Goal: Information Seeking & Learning: Learn about a topic

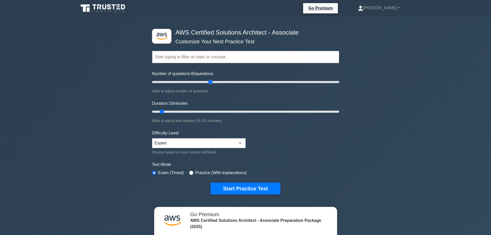
drag, startPoint x: 160, startPoint y: 82, endPoint x: 212, endPoint y: 85, distance: 51.7
type input "65"
click at [212, 85] on input "Number of questions: 65 questions" at bounding box center [245, 82] width 187 height 6
drag, startPoint x: 161, startPoint y: 112, endPoint x: 209, endPoint y: 111, distance: 48.0
type input "40"
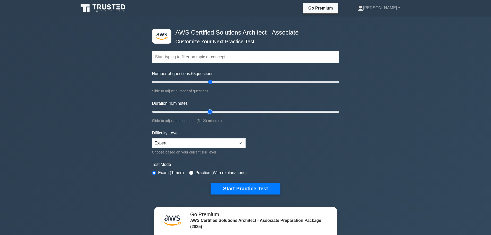
click at [209, 111] on input "Duration: 40 minutes" at bounding box center [245, 112] width 187 height 6
click at [212, 143] on select "Beginner Intermediate Expert" at bounding box center [199, 143] width 94 height 10
click at [66, 119] on div ".st0{fill:#252F3E;} .st1{fill-rule:evenodd;clip-rule:evenodd;fill:#FF9900;} AWS…" at bounding box center [245, 167] width 491 height 300
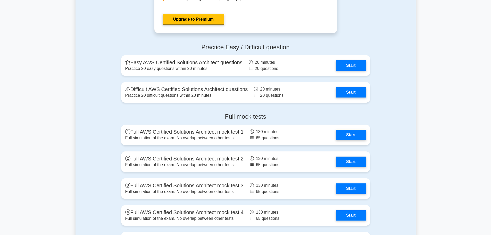
scroll to position [1341, 0]
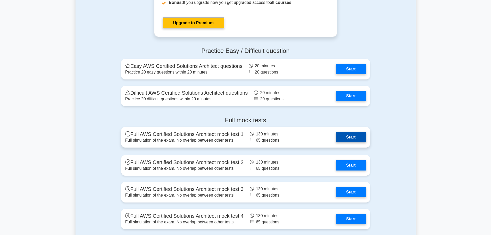
click at [342, 138] on link "Start" at bounding box center [351, 137] width 30 height 10
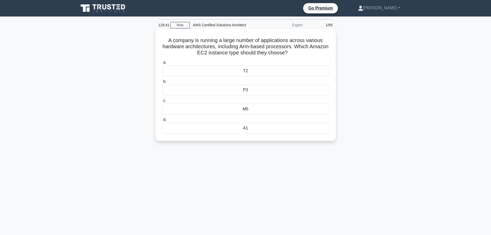
click at [243, 109] on div "M5" at bounding box center [245, 109] width 167 height 11
click at [162, 102] on input "c. M5" at bounding box center [162, 100] width 0 height 3
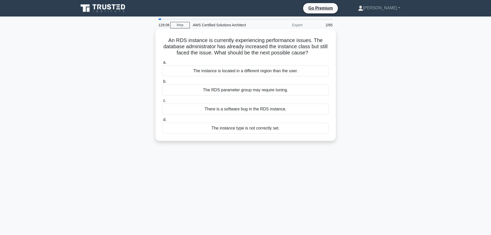
drag, startPoint x: 212, startPoint y: 90, endPoint x: 251, endPoint y: 94, distance: 39.2
click at [251, 94] on div "The RDS parameter group may require tuning." at bounding box center [245, 90] width 167 height 11
click at [196, 94] on div "The RDS parameter group may require tuning." at bounding box center [245, 90] width 167 height 11
click at [162, 83] on input "b. The RDS parameter group may require tuning." at bounding box center [162, 81] width 0 height 3
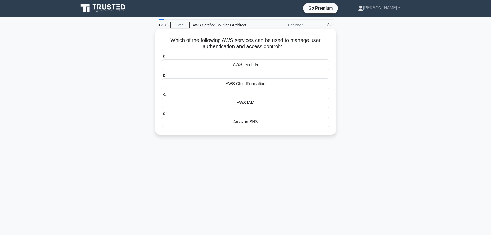
click at [230, 100] on div "AWS IAM" at bounding box center [245, 102] width 167 height 11
click at [162, 96] on input "c. AWS IAM" at bounding box center [162, 94] width 0 height 3
click at [230, 64] on div "Amazon RDS" at bounding box center [245, 64] width 167 height 11
click at [162, 58] on input "a. Amazon RDS" at bounding box center [162, 56] width 0 height 3
click at [243, 65] on div "AWS Cost Explorer" at bounding box center [245, 64] width 167 height 11
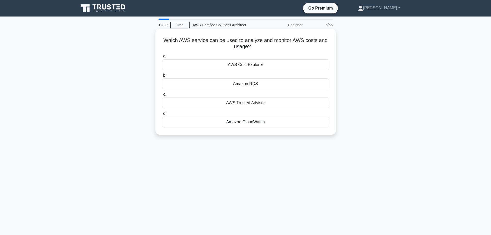
click at [162, 58] on input "a. AWS Cost Explorer" at bounding box center [162, 56] width 0 height 3
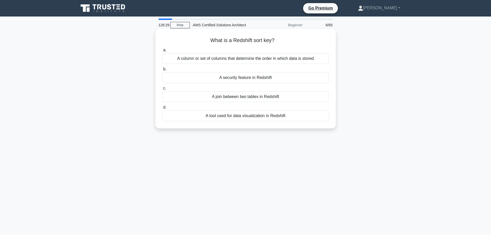
click at [216, 60] on div "A column or set of columns that determine the order in which data is stored" at bounding box center [245, 58] width 167 height 11
click at [162, 52] on input "a. A column or set of columns that determine the order in which data is stored" at bounding box center [162, 49] width 0 height 3
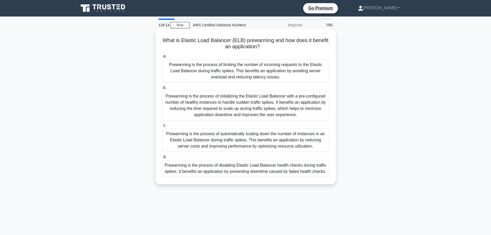
click at [233, 99] on div "Prewarming is the process of initializing the Elastic Load Balancer with a pre-…" at bounding box center [245, 105] width 167 height 29
click at [162, 89] on input "b. Prewarming is the process of initializing the Elastic Load Balancer with a p…" at bounding box center [162, 87] width 0 height 3
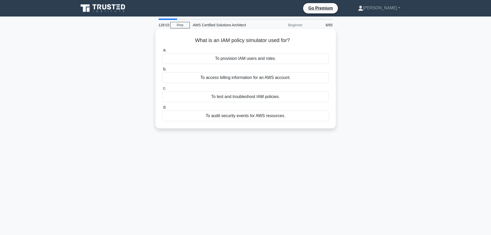
click at [233, 99] on div "To test and troubleshoot IAM policies." at bounding box center [245, 96] width 167 height 11
click at [162, 90] on input "c. To test and troubleshoot IAM policies." at bounding box center [162, 88] width 0 height 3
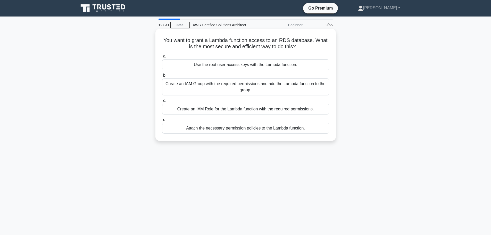
click at [232, 88] on div "Create an IAM Group with the required permissions and add the Lambda function t…" at bounding box center [245, 86] width 167 height 17
click at [162, 77] on input "b. Create an IAM Group with the required permissions and add the Lambda functio…" at bounding box center [162, 75] width 0 height 3
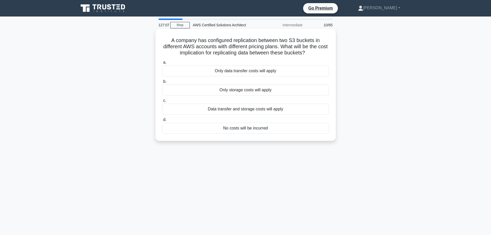
click at [241, 72] on div "Only data transfer costs will apply" at bounding box center [245, 71] width 167 height 11
click at [162, 64] on input "a. Only data transfer costs will apply" at bounding box center [162, 62] width 0 height 3
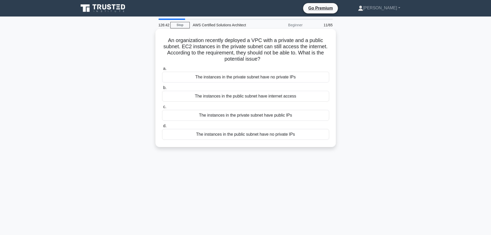
click at [233, 115] on div "The instances in the private subnet have public IPs" at bounding box center [245, 115] width 167 height 11
click at [162, 109] on input "c. The instances in the private subnet have public IPs" at bounding box center [162, 106] width 0 height 3
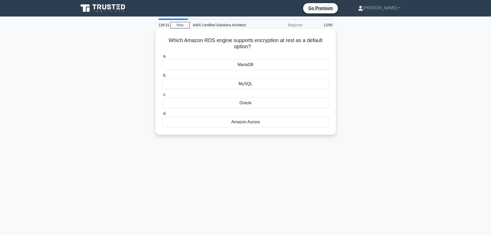
click at [247, 122] on div "Amazon Aurora" at bounding box center [245, 122] width 167 height 11
click at [162, 115] on input "d. Amazon Aurora" at bounding box center [162, 113] width 0 height 3
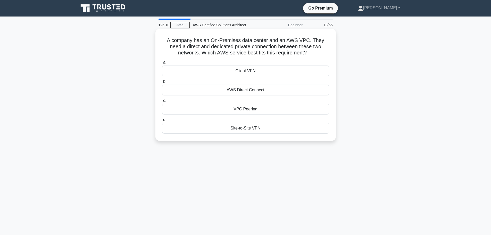
click at [250, 92] on div "AWS Direct Connect" at bounding box center [245, 90] width 167 height 11
click at [162, 83] on input "b. AWS Direct Connect" at bounding box center [162, 81] width 0 height 3
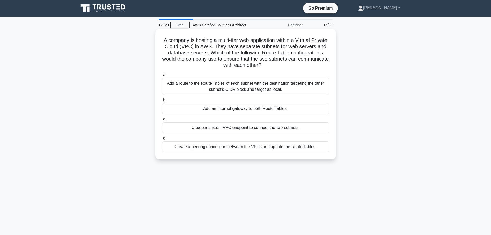
click at [197, 85] on div "Add a route to the Route Tables of each subnet with the destination targeting t…" at bounding box center [245, 86] width 167 height 17
click at [162, 77] on input "a. Add a route to the Route Tables of each subnet with the destination targetin…" at bounding box center [162, 74] width 0 height 3
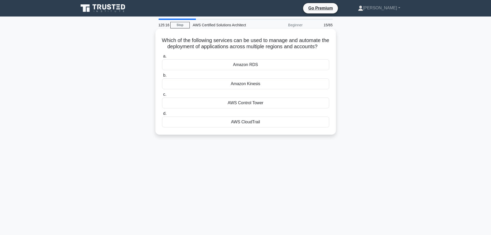
click at [248, 89] on div "Amazon Kinesis" at bounding box center [245, 83] width 167 height 11
click at [162, 77] on input "b. Amazon Kinesis" at bounding box center [162, 75] width 0 height 3
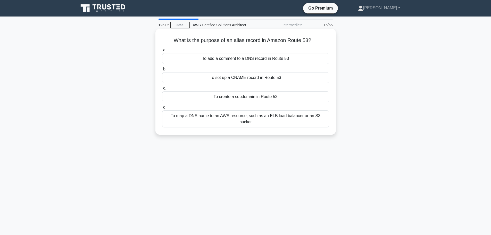
click at [211, 117] on div "To map a DNS name to an AWS resource, such as an ELB load balancer or an S3 buc…" at bounding box center [245, 118] width 167 height 17
click at [162, 109] on input "d. To map a DNS name to an AWS resource, such as an ELB load balancer or an S3 …" at bounding box center [162, 107] width 0 height 3
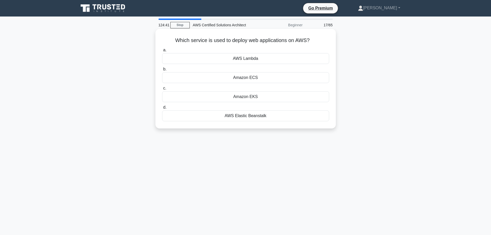
click at [248, 115] on div "AWS Elastic Beanstalk" at bounding box center [245, 115] width 167 height 11
click at [162, 109] on input "d. AWS Elastic Beanstalk" at bounding box center [162, 107] width 0 height 3
click at [238, 115] on div "16TB" at bounding box center [245, 115] width 167 height 11
click at [162, 109] on input "d. 16TB" at bounding box center [162, 107] width 0 height 3
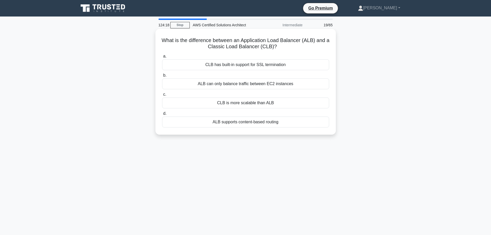
click at [253, 122] on div "ALB supports content-based routing" at bounding box center [245, 122] width 167 height 11
click at [162, 115] on input "d. ALB supports content-based routing" at bounding box center [162, 113] width 0 height 3
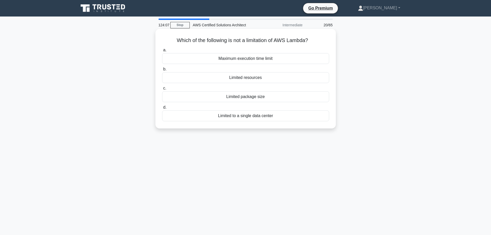
click at [249, 61] on div "Maximum execution time limit" at bounding box center [245, 58] width 167 height 11
click at [162, 52] on input "a. Maximum execution time limit" at bounding box center [162, 49] width 0 height 3
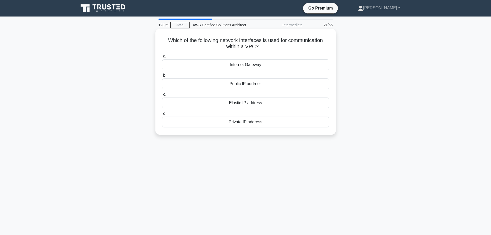
click at [225, 121] on div "Private IP address" at bounding box center [245, 122] width 167 height 11
click at [162, 115] on input "d. Private IP address" at bounding box center [162, 113] width 0 height 3
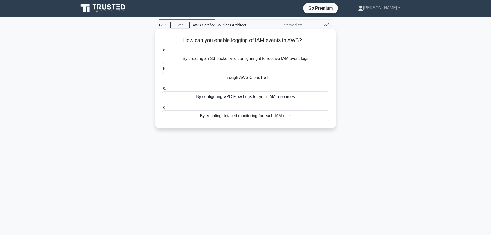
click at [205, 58] on div "By creating an S3 bucket and configuring it to receive IAM event logs" at bounding box center [245, 58] width 167 height 11
click at [162, 52] on input "a. By creating an S3 bucket and configuring it to receive IAM event logs" at bounding box center [162, 49] width 0 height 3
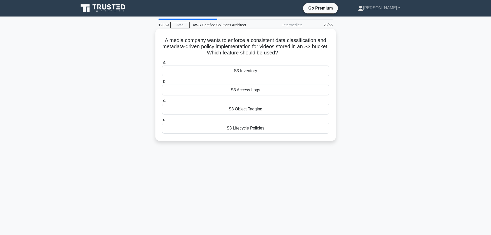
click at [240, 108] on div "S3 Object Tagging" at bounding box center [245, 109] width 167 height 11
click at [162, 102] on input "c. S3 Object Tagging" at bounding box center [162, 100] width 0 height 3
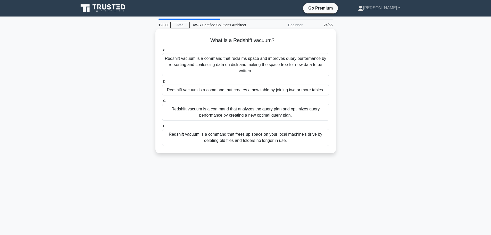
click at [225, 133] on div "Redshift vacuum is a command that frees up space on your local machine's drive …" at bounding box center [245, 137] width 167 height 17
click at [162, 128] on input "d. Redshift vacuum is a command that frees up space on your local machine's dri…" at bounding box center [162, 125] width 0 height 3
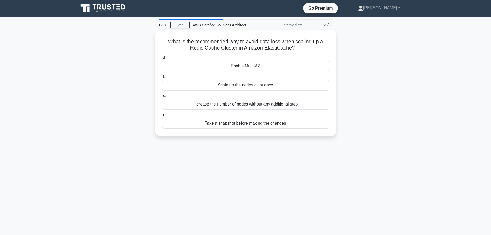
click at [225, 133] on div "What is the recommended way to avoid data loss when scaling up a Redis Cache Cl…" at bounding box center [246, 83] width 181 height 106
click at [221, 131] on div "What is the recommended way to avoid data loss when scaling up a Redis Cache Cl…" at bounding box center [246, 82] width 176 height 102
click at [231, 119] on div "Take a snapshot before making the changes" at bounding box center [245, 122] width 167 height 11
click at [162, 115] on input "d. Take a snapshot before making the changes" at bounding box center [162, 113] width 0 height 3
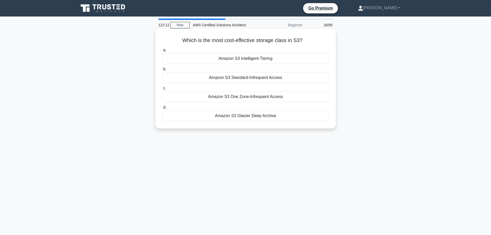
click at [246, 113] on div "Amazon S3 Glacier Deep Archive" at bounding box center [245, 115] width 167 height 11
click at [162, 109] on input "d. Amazon S3 Glacier Deep Archive" at bounding box center [162, 107] width 0 height 3
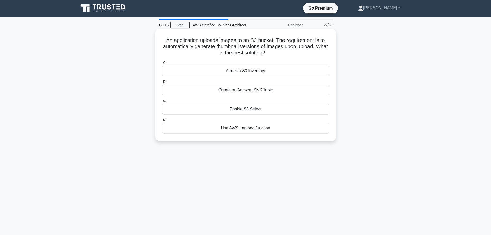
click at [253, 130] on div "Use AWS Lambda function" at bounding box center [245, 128] width 167 height 11
click at [162, 121] on input "d. Use AWS Lambda function" at bounding box center [162, 119] width 0 height 3
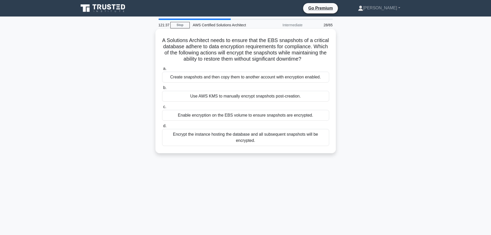
click at [190, 121] on div "Enable encryption on the EBS volume to ensure snapshots are encrypted." at bounding box center [245, 115] width 167 height 11
click at [162, 109] on input "c. Enable encryption on the EBS volume to ensure snapshots are encrypted." at bounding box center [162, 106] width 0 height 3
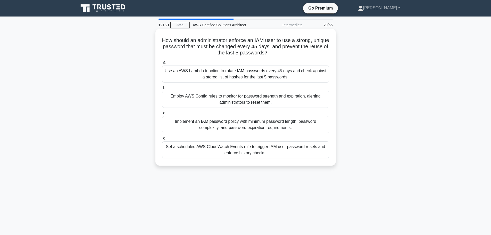
click at [237, 125] on div "Implement an IAM password policy with minimum password length, password complex…" at bounding box center [245, 124] width 167 height 17
click at [162, 115] on input "c. Implement an IAM password policy with minimum password length, password comp…" at bounding box center [162, 112] width 0 height 3
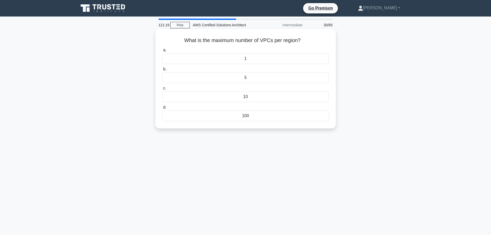
click at [247, 76] on div "5" at bounding box center [245, 77] width 167 height 11
click at [162, 71] on input "b. 5" at bounding box center [162, 69] width 0 height 3
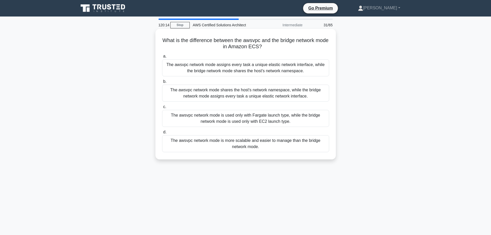
click at [247, 67] on div "The awsvpc network mode assigns every task a unique elastic network interface, …" at bounding box center [245, 67] width 167 height 17
click at [162, 58] on input "a. The awsvpc network mode assigns every task a unique elastic network interfac…" at bounding box center [162, 56] width 0 height 3
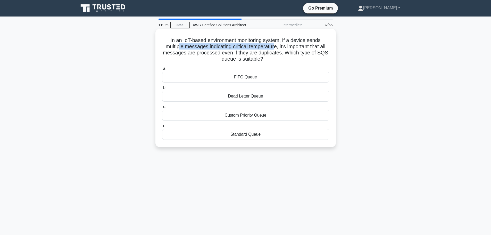
drag, startPoint x: 192, startPoint y: 47, endPoint x: 275, endPoint y: 46, distance: 83.1
click at [275, 46] on h5 "In an IoT-based environment monitoring system, if a device sends multiple messa…" at bounding box center [246, 49] width 168 height 25
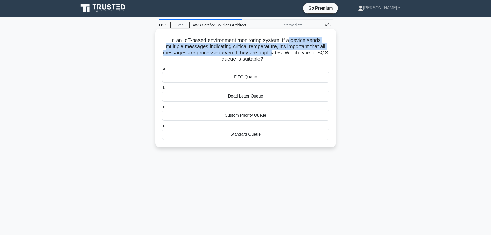
drag, startPoint x: 296, startPoint y: 43, endPoint x: 273, endPoint y: 52, distance: 24.2
click at [273, 52] on h5 "In an IoT-based environment monitoring system, if a device sends multiple messa…" at bounding box center [246, 49] width 168 height 25
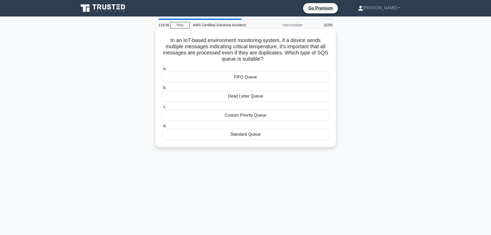
click at [287, 59] on h5 "In an IoT-based environment monitoring system, if a device sends multiple messa…" at bounding box center [246, 49] width 168 height 25
click at [244, 135] on div "Standard Queue" at bounding box center [245, 134] width 167 height 11
click at [162, 128] on input "d. Standard Queue" at bounding box center [162, 125] width 0 height 3
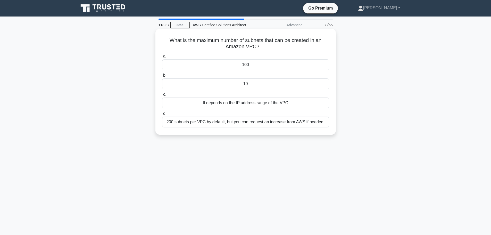
click at [183, 100] on div "It depends on the IP address range of the VPC" at bounding box center [245, 102] width 167 height 11
click at [162, 96] on input "c. It depends on the IP address range of the VPC" at bounding box center [162, 94] width 0 height 3
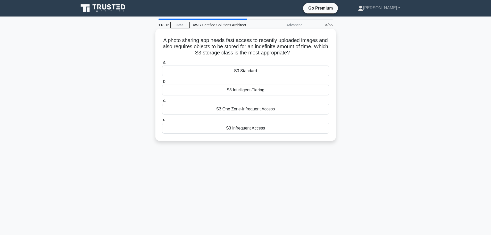
click at [223, 131] on div "S3 Infrequent Access" at bounding box center [245, 128] width 167 height 11
click at [162, 121] on input "d. S3 Infrequent Access" at bounding box center [162, 119] width 0 height 3
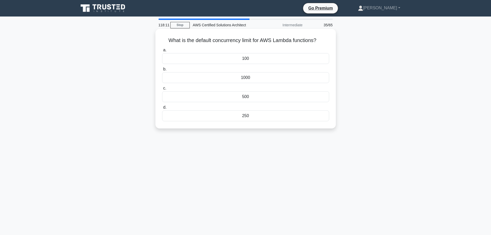
click at [231, 76] on div "1000" at bounding box center [245, 77] width 167 height 11
click at [162, 71] on input "b. 1000" at bounding box center [162, 69] width 0 height 3
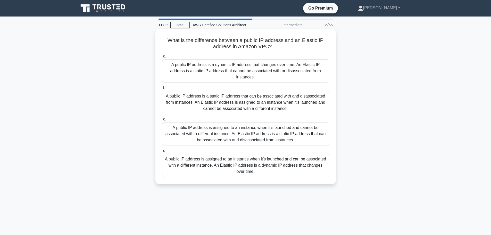
click at [256, 127] on div "A public IP address is assigned to an instance when it's launched and cannot be…" at bounding box center [245, 133] width 167 height 23
click at [162, 121] on input "c. A public IP address is assigned to an instance when it's launched and cannot…" at bounding box center [162, 119] width 0 height 3
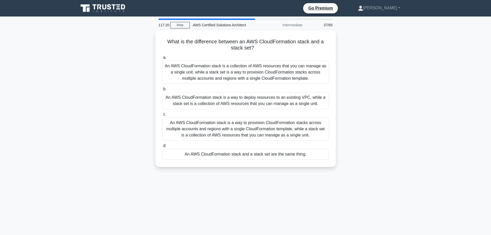
drag, startPoint x: 183, startPoint y: 178, endPoint x: 168, endPoint y: 174, distance: 15.3
click at [168, 174] on div "117:20 Stop AWS Certified Solutions Architect Intermediate 37/65 What is the di…" at bounding box center [246, 148] width 340 height 258
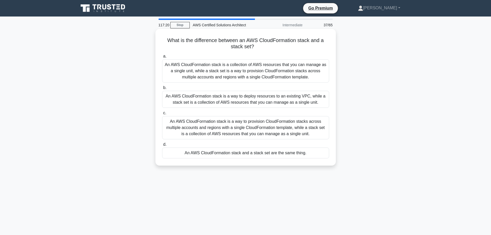
click at [216, 147] on label "d. An AWS CloudFormation stack and a stack set are the same thing." at bounding box center [245, 149] width 167 height 17
click at [162, 146] on input "d. An AWS CloudFormation stack and a stack set are the same thing." at bounding box center [162, 144] width 0 height 3
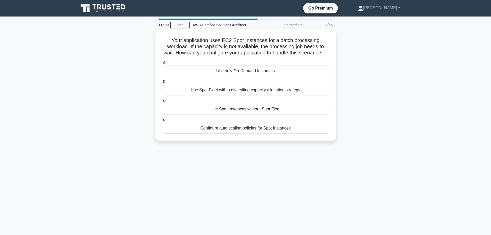
click at [225, 93] on div "Use Spot Fleet with a diversified capacity allocation strategy" at bounding box center [245, 90] width 167 height 11
click at [162, 83] on input "b. Use Spot Fleet with a diversified capacity allocation strategy" at bounding box center [162, 81] width 0 height 3
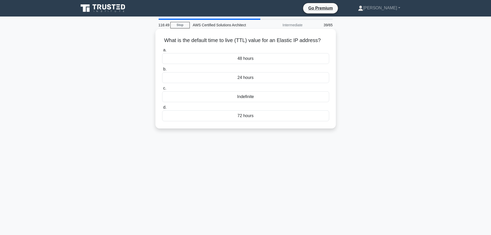
click at [234, 97] on div "Indefinite" at bounding box center [245, 96] width 167 height 11
click at [162, 90] on input "c. Indefinite" at bounding box center [162, 88] width 0 height 3
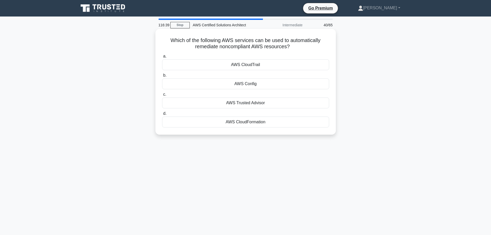
click at [239, 85] on div "AWS Config" at bounding box center [245, 83] width 167 height 11
click at [162, 77] on input "b. AWS Config" at bounding box center [162, 75] width 0 height 3
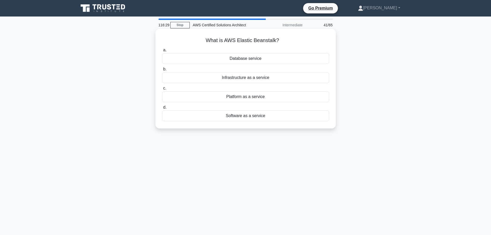
click at [240, 96] on div "Platform as a service" at bounding box center [245, 96] width 167 height 11
click at [162, 90] on input "c. Platform as a service" at bounding box center [162, 88] width 0 height 3
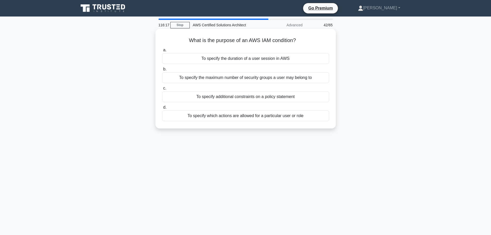
click at [242, 116] on div "To specify which actions are allowed for a particular user or role" at bounding box center [245, 115] width 167 height 11
click at [162, 109] on input "d. To specify which actions are allowed for a particular user or role" at bounding box center [162, 107] width 0 height 3
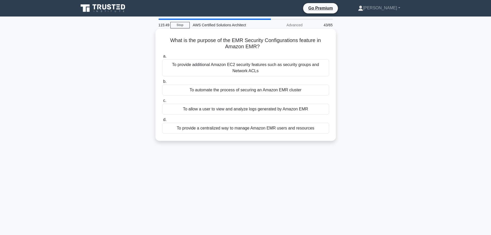
click at [212, 90] on div "To automate the process of securing an Amazon EMR cluster" at bounding box center [245, 90] width 167 height 11
click at [162, 83] on input "b. To automate the process of securing an Amazon EMR cluster" at bounding box center [162, 81] width 0 height 3
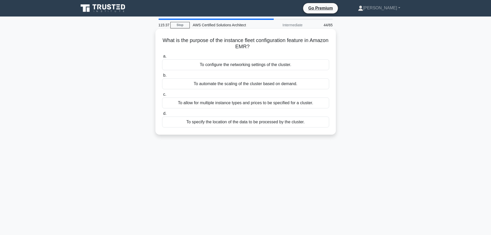
click at [270, 84] on div "To automate the scaling of the cluster based on demand." at bounding box center [245, 83] width 167 height 11
click at [162, 77] on input "b. To automate the scaling of the cluster based on demand." at bounding box center [162, 75] width 0 height 3
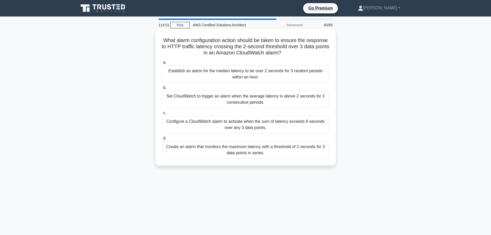
click at [264, 102] on div "Set CloudWatch to trigger an alarm when the average latency is above 2 seconds …" at bounding box center [245, 99] width 167 height 17
click at [162, 89] on input "b. Set CloudWatch to trigger an alarm when the average latency is above 2 secon…" at bounding box center [162, 87] width 0 height 3
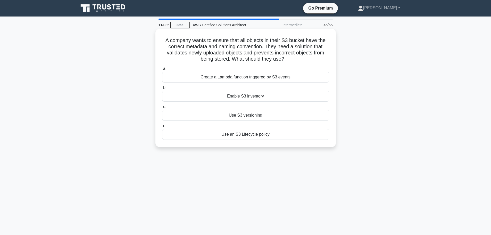
click at [245, 77] on div "Create a Lambda function triggered by S3 events" at bounding box center [245, 77] width 167 height 11
click at [162, 70] on input "a. Create a Lambda function triggered by S3 events" at bounding box center [162, 68] width 0 height 3
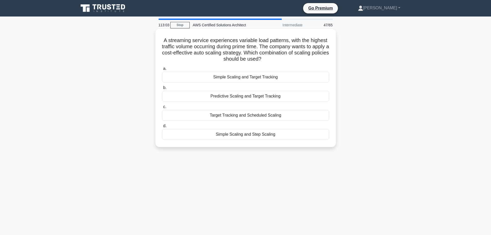
click at [221, 79] on div "Simple Scaling and Target Tracking" at bounding box center [245, 77] width 167 height 11
click at [162, 70] on input "a. Simple Scaling and Target Tracking" at bounding box center [162, 68] width 0 height 3
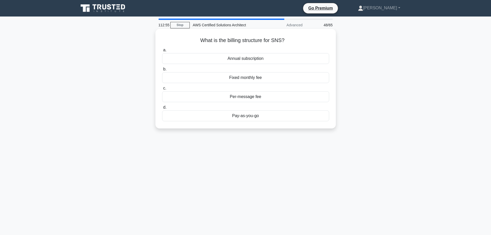
click at [241, 97] on div "Per-message fee" at bounding box center [245, 96] width 167 height 11
click at [162, 90] on input "c. Per-message fee" at bounding box center [162, 88] width 0 height 3
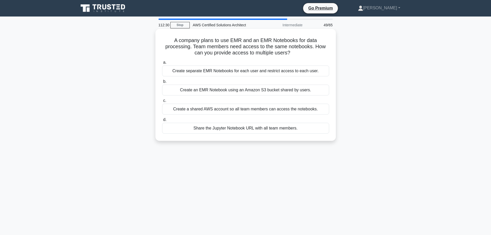
click at [233, 92] on div "Create an EMR Notebook using an Amazon S3 bucket shared by users." at bounding box center [245, 90] width 167 height 11
click at [162, 83] on input "b. Create an EMR Notebook using an Amazon S3 bucket shared by users." at bounding box center [162, 81] width 0 height 3
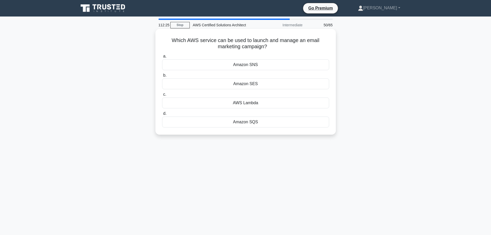
click at [253, 85] on div "Amazon SES" at bounding box center [245, 83] width 167 height 11
click at [162, 77] on input "b. Amazon SES" at bounding box center [162, 75] width 0 height 3
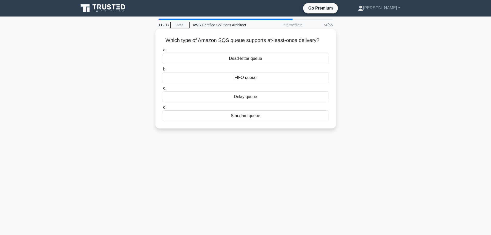
click at [242, 113] on div "Standard queue" at bounding box center [245, 115] width 167 height 11
click at [162, 109] on input "d. Standard queue" at bounding box center [162, 107] width 0 height 3
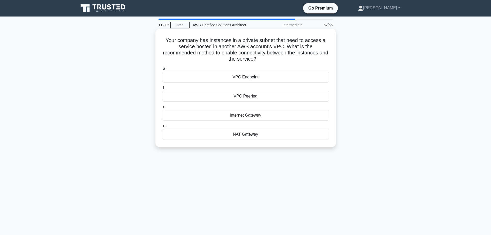
click at [230, 93] on div "VPC Peering" at bounding box center [245, 96] width 167 height 11
click at [162, 89] on input "b. VPC Peering" at bounding box center [162, 87] width 0 height 3
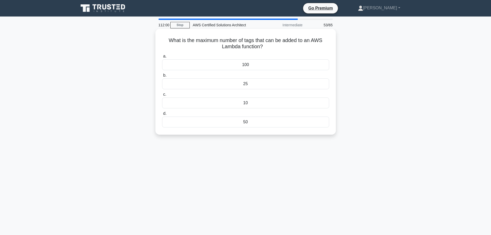
click at [237, 123] on div "50" at bounding box center [245, 122] width 167 height 11
click at [162, 115] on input "d. 50" at bounding box center [162, 113] width 0 height 3
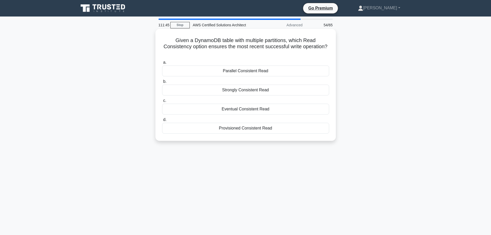
click at [224, 70] on div "Parallel Consistent Read" at bounding box center [245, 71] width 167 height 11
click at [162, 64] on input "a. Parallel Consistent Read" at bounding box center [162, 62] width 0 height 3
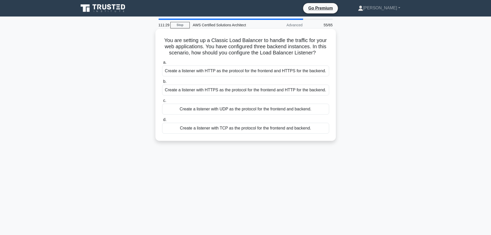
drag, startPoint x: 251, startPoint y: 65, endPoint x: 248, endPoint y: 60, distance: 6.6
click at [248, 60] on label "a. Create a listener with HTTP as the protocol for the frontend and HTTPS for t…" at bounding box center [245, 67] width 167 height 17
click at [162, 61] on input "a. Create a listener with HTTP as the protocol for the frontend and HTTPS for t…" at bounding box center [162, 62] width 0 height 3
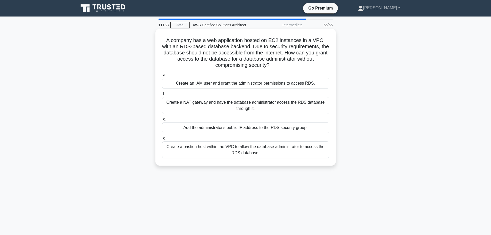
click at [210, 74] on label "a. Create an IAM user and grant the administrator permissions to access RDS." at bounding box center [245, 80] width 167 height 17
click at [162, 74] on input "a. Create an IAM user and grant the administrator permissions to access RDS." at bounding box center [162, 74] width 0 height 3
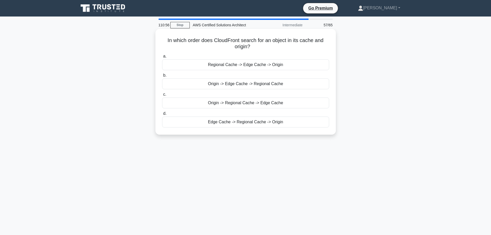
click at [224, 123] on div "Edge Cache -> Regional Cache -> Origin" at bounding box center [245, 122] width 167 height 11
click at [162, 115] on input "d. Edge Cache -> Regional Cache -> Origin" at bounding box center [162, 113] width 0 height 3
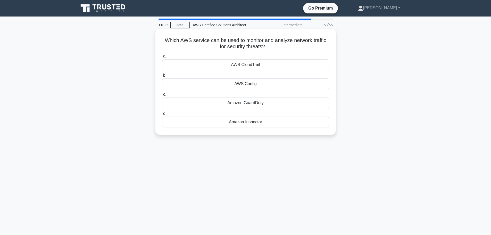
click at [234, 66] on div "AWS CloudTrail" at bounding box center [245, 64] width 167 height 11
click at [162, 58] on input "a. AWS CloudTrail" at bounding box center [162, 56] width 0 height 3
click at [252, 120] on div "AWS Config" at bounding box center [245, 122] width 167 height 11
click at [162, 115] on input "d. AWS Config" at bounding box center [162, 113] width 0 height 3
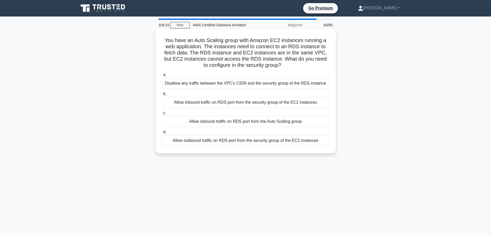
click at [238, 120] on div "Allow inbound traffic on RDS port from the Auto Scaling group" at bounding box center [245, 121] width 167 height 11
click at [162, 115] on input "c. Allow inbound traffic on RDS port from the Auto Scaling group" at bounding box center [162, 112] width 0 height 3
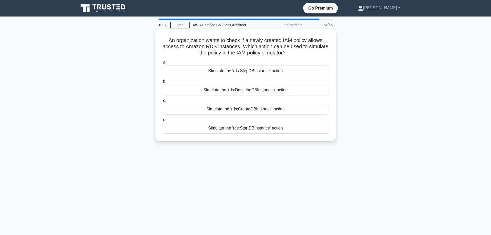
click at [253, 92] on div "Simulate the 'rds:DescribeDBInstances' action" at bounding box center [245, 90] width 167 height 11
click at [162, 83] on input "b. Simulate the 'rds:DescribeDBInstances' action" at bounding box center [162, 81] width 0 height 3
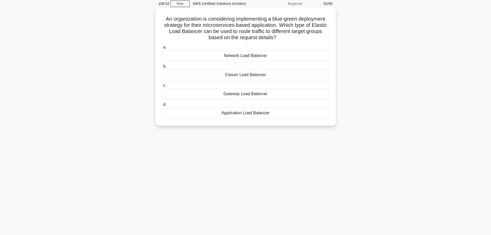
scroll to position [26, 0]
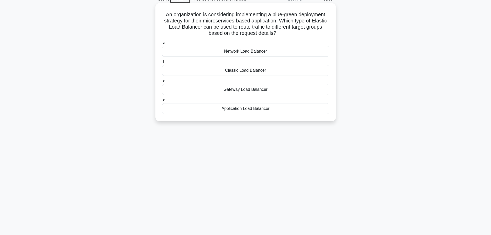
click at [238, 105] on div "Application Load Balancer" at bounding box center [245, 108] width 167 height 11
click at [162, 102] on input "d. Application Load Balancer" at bounding box center [162, 100] width 0 height 3
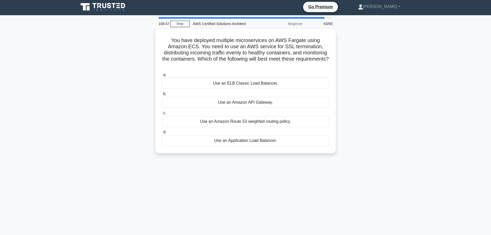
scroll to position [0, 0]
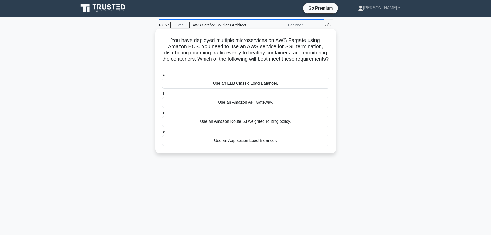
click at [253, 136] on div "Use an Application Load Balancer." at bounding box center [245, 140] width 167 height 11
click at [162, 134] on input "d. Use an Application Load Balancer." at bounding box center [162, 132] width 0 height 3
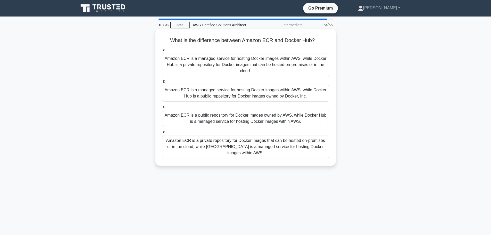
click at [203, 94] on div "Amazon ECR is a managed service for hosting Docker images within AWS, while Doc…" at bounding box center [245, 93] width 167 height 17
click at [162, 83] on input "b. Amazon ECR is a managed service for hosting Docker images within AWS, while …" at bounding box center [162, 81] width 0 height 3
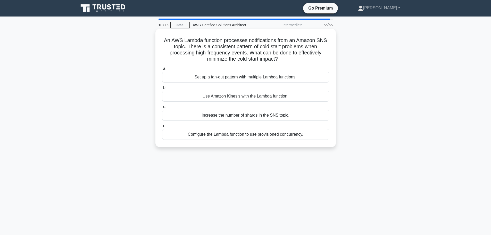
click at [235, 135] on div "Configure the Lambda function to use provisioned concurrency." at bounding box center [245, 134] width 167 height 11
click at [162, 128] on input "d. Configure the Lambda function to use provisioned concurrency." at bounding box center [162, 125] width 0 height 3
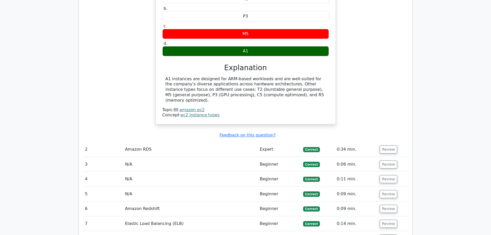
scroll to position [671, 0]
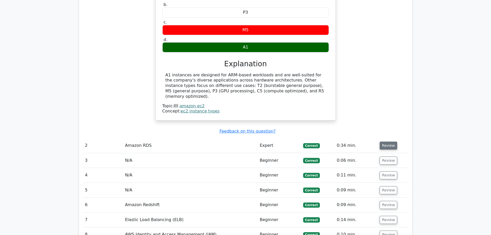
click at [388, 142] on button "Review" at bounding box center [389, 146] width 18 height 8
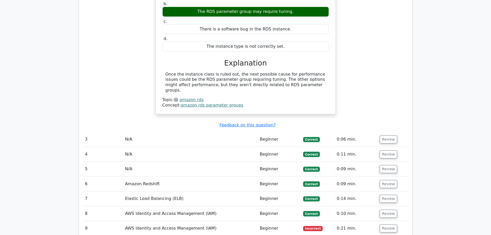
scroll to position [877, 0]
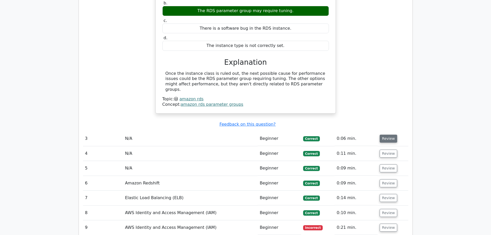
click at [384, 135] on button "Review" at bounding box center [389, 139] width 18 height 8
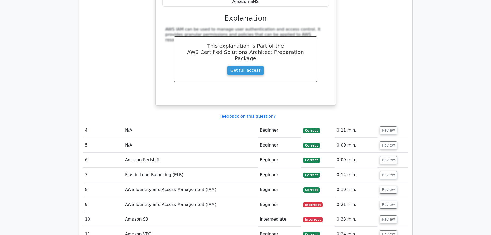
scroll to position [1109, 0]
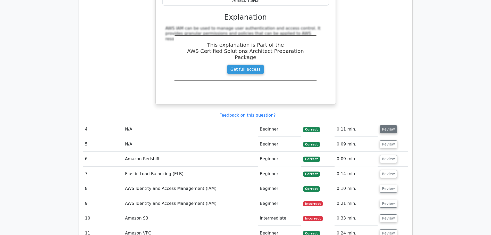
click at [385, 125] on button "Review" at bounding box center [389, 129] width 18 height 8
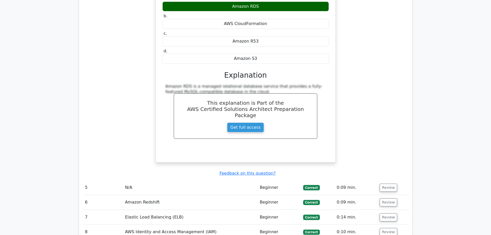
scroll to position [1290, 0]
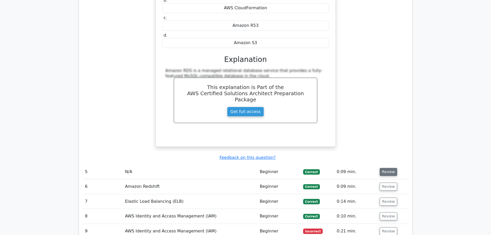
click at [388, 168] on button "Review" at bounding box center [389, 172] width 18 height 8
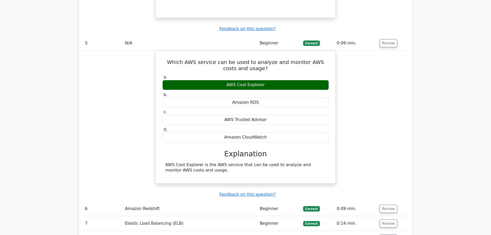
scroll to position [1419, 0]
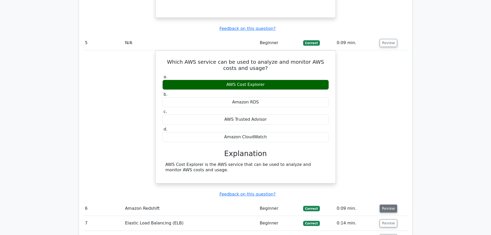
click at [388, 205] on button "Review" at bounding box center [389, 209] width 18 height 8
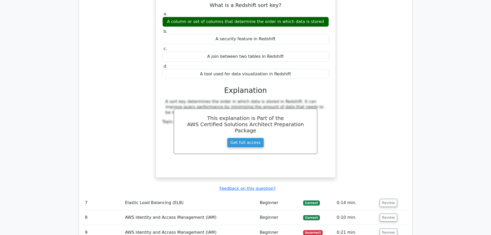
scroll to position [1676, 0]
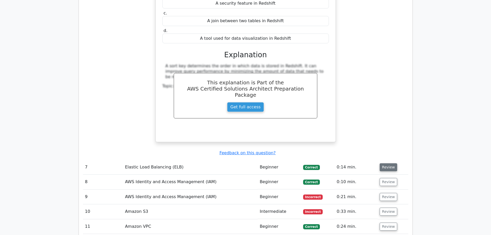
click at [385, 163] on button "Review" at bounding box center [389, 167] width 18 height 8
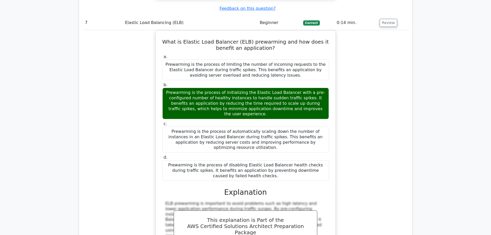
scroll to position [1960, 0]
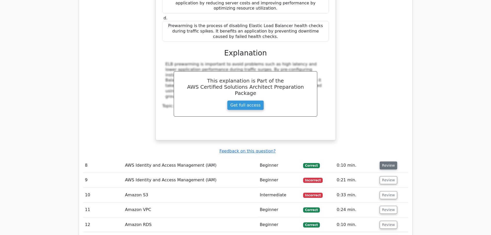
click at [388, 161] on button "Review" at bounding box center [389, 165] width 18 height 8
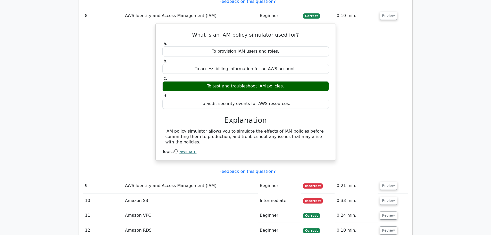
scroll to position [2115, 0]
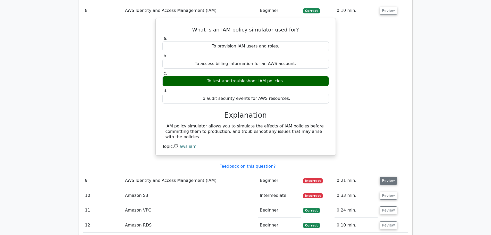
click at [386, 177] on button "Review" at bounding box center [389, 181] width 18 height 8
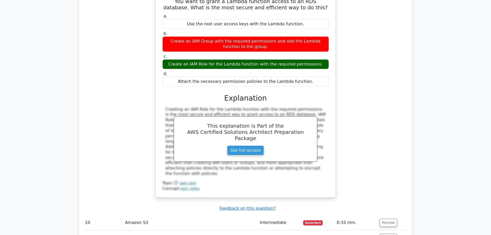
scroll to position [2347, 0]
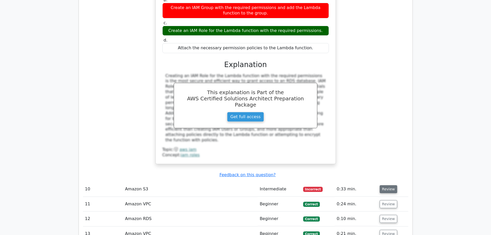
click at [384, 185] on button "Review" at bounding box center [389, 189] width 18 height 8
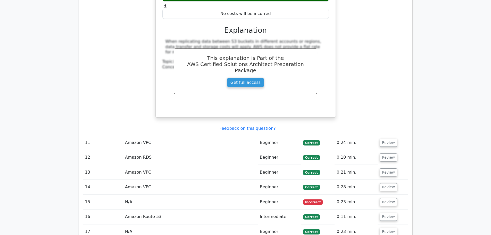
scroll to position [2631, 0]
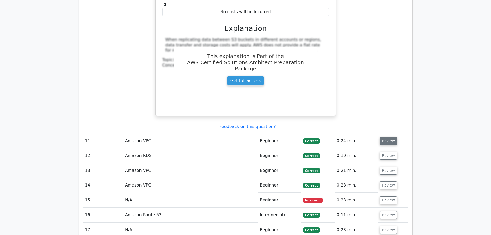
click at [383, 137] on button "Review" at bounding box center [389, 141] width 18 height 8
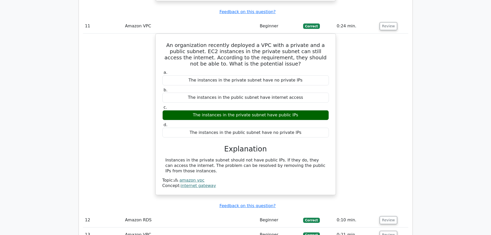
scroll to position [2811, 0]
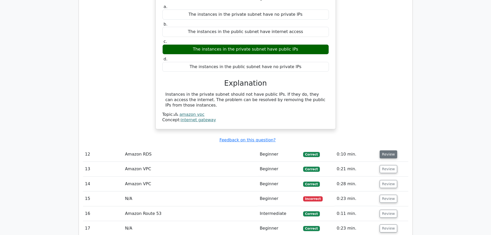
click at [391, 150] on button "Review" at bounding box center [389, 154] width 18 height 8
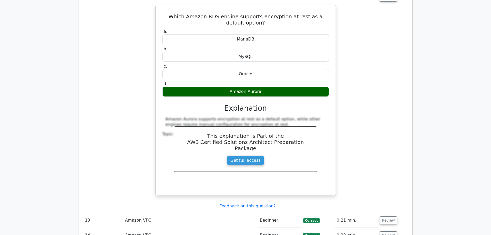
scroll to position [2992, 0]
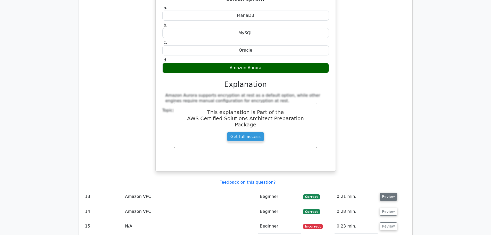
click at [386, 193] on button "Review" at bounding box center [389, 197] width 18 height 8
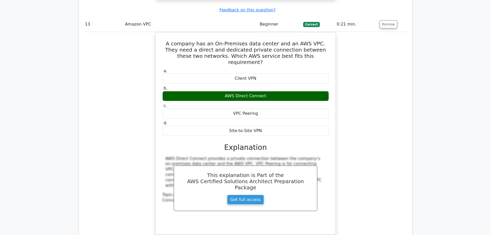
scroll to position [3276, 0]
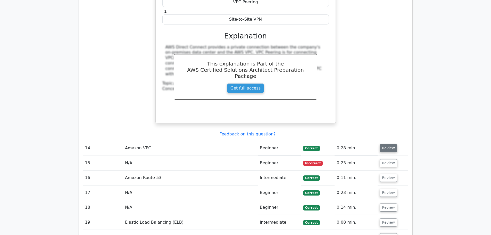
click at [384, 144] on button "Review" at bounding box center [389, 148] width 18 height 8
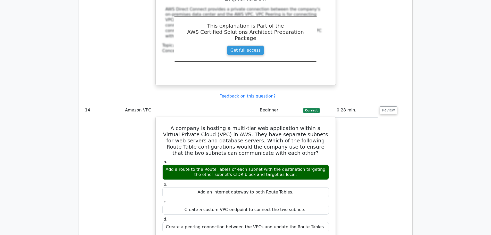
scroll to position [3430, 0]
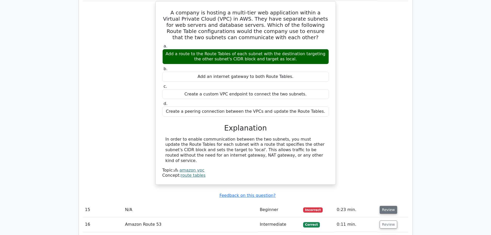
click at [390, 206] on button "Review" at bounding box center [389, 210] width 18 height 8
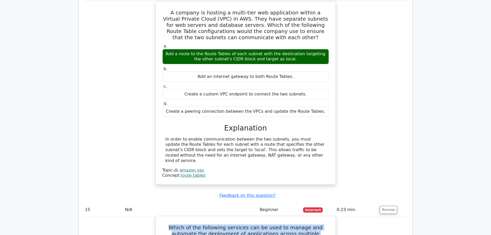
drag, startPoint x: 163, startPoint y: 139, endPoint x: 327, endPoint y: 151, distance: 163.9
click at [327, 224] on h5 "Which of the following services can be used to manage and automate the deployme…" at bounding box center [246, 233] width 168 height 19
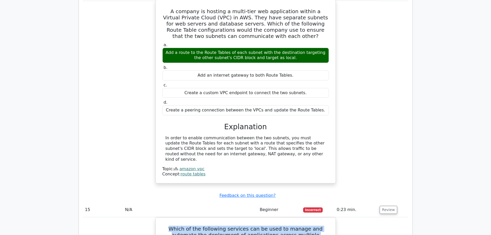
copy h5 "Which of the following services can be used to manage and automate the deployme…"
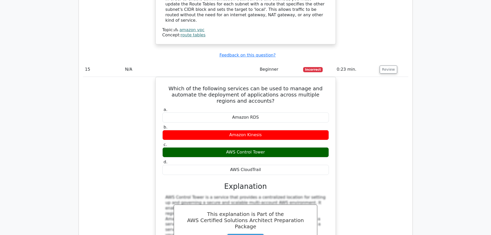
scroll to position [3688, 0]
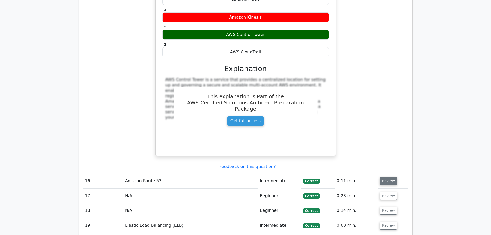
click at [390, 177] on button "Review" at bounding box center [389, 181] width 18 height 8
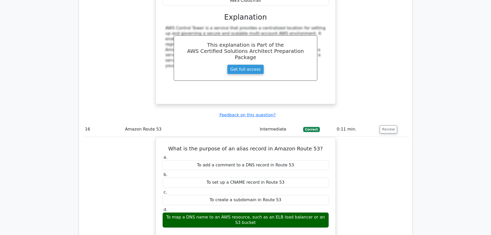
scroll to position [3869, 0]
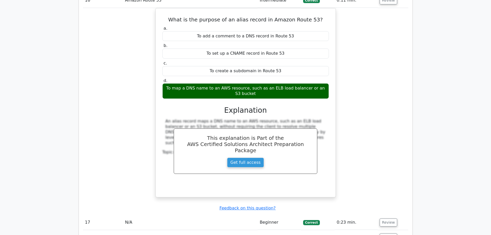
click at [386, 230] on td "Review" at bounding box center [393, 237] width 30 height 15
click at [386, 218] on button "Review" at bounding box center [389, 222] width 18 height 8
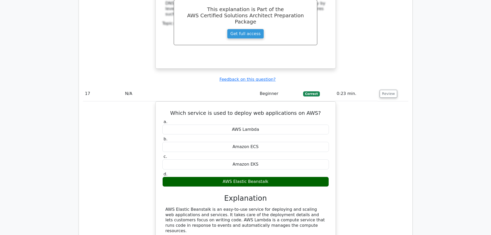
scroll to position [3998, 0]
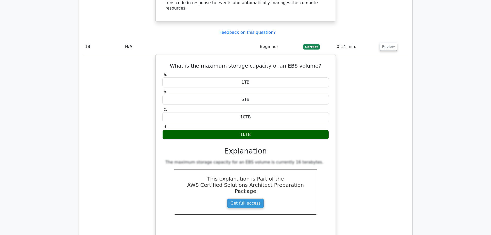
scroll to position [4307, 0]
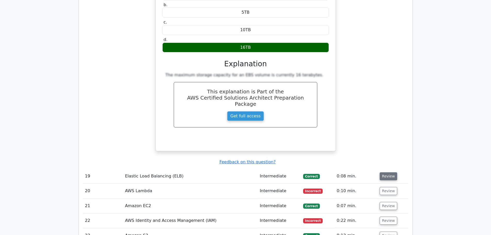
click at [387, 169] on td "Review" at bounding box center [393, 176] width 30 height 15
click at [386, 172] on button "Review" at bounding box center [389, 176] width 18 height 8
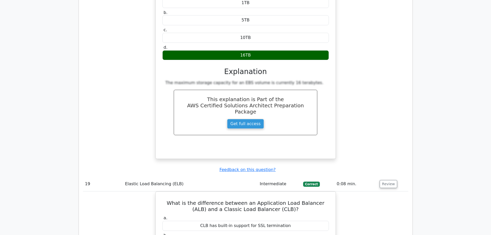
scroll to position [4410, 0]
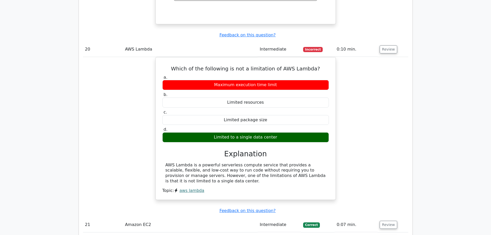
scroll to position [4668, 0]
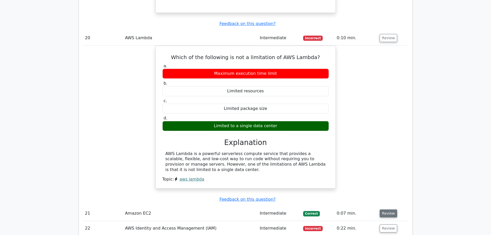
click at [384, 209] on button "Review" at bounding box center [389, 213] width 18 height 8
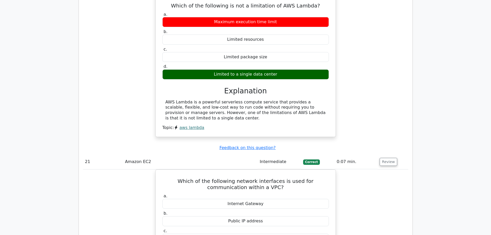
scroll to position [4900, 0]
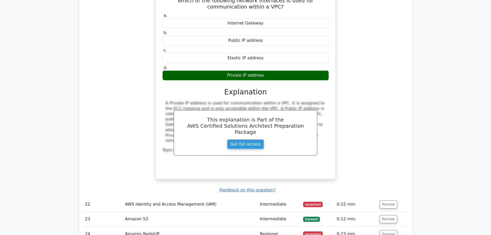
click at [383, 197] on td "Review" at bounding box center [393, 204] width 30 height 15
click at [383, 200] on button "Review" at bounding box center [389, 204] width 18 height 8
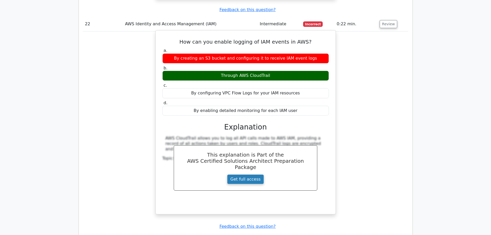
scroll to position [5081, 0]
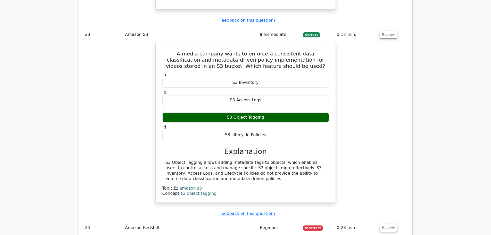
scroll to position [5287, 0]
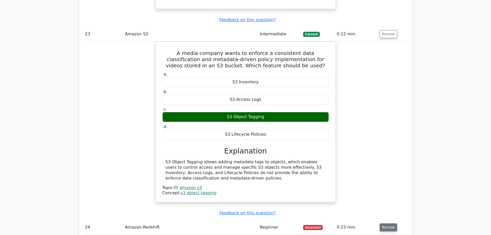
click at [388, 223] on button "Review" at bounding box center [389, 227] width 18 height 8
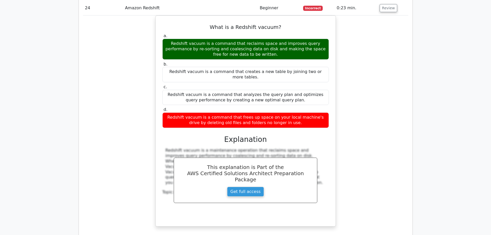
scroll to position [5571, 0]
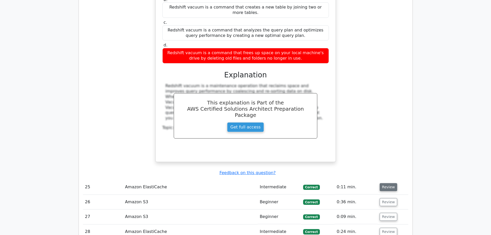
click at [387, 183] on button "Review" at bounding box center [389, 187] width 18 height 8
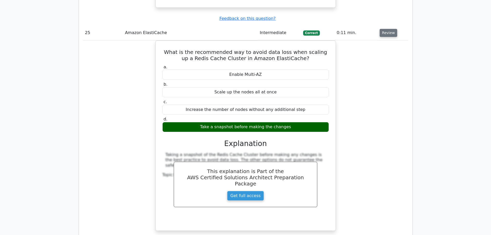
scroll to position [5726, 0]
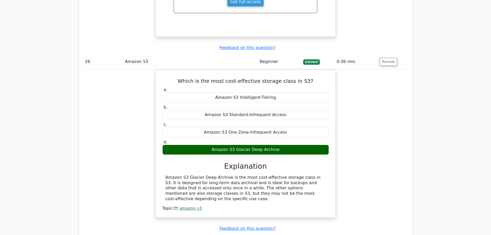
scroll to position [5932, 0]
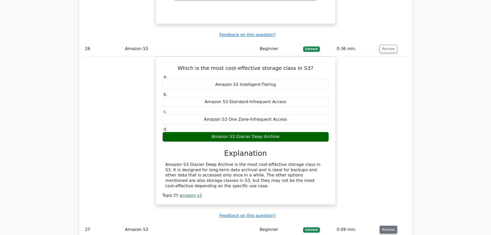
click at [391, 226] on button "Review" at bounding box center [389, 230] width 18 height 8
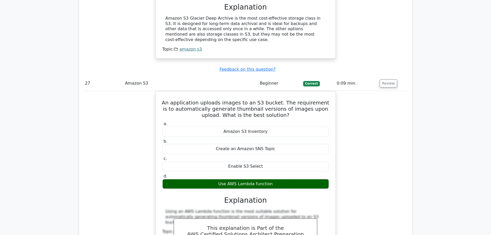
scroll to position [6164, 0]
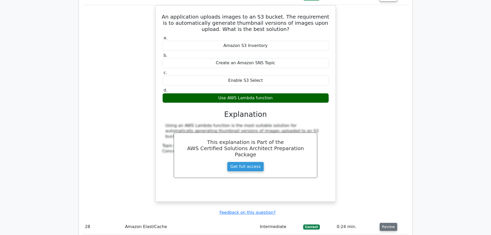
click at [384, 223] on button "Review" at bounding box center [389, 227] width 18 height 8
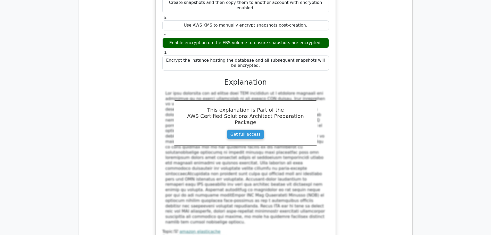
scroll to position [6474, 0]
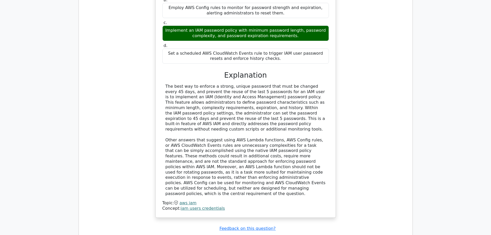
scroll to position [6783, 0]
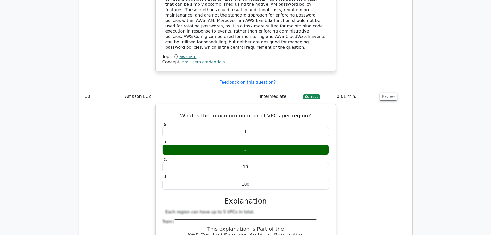
scroll to position [7015, 0]
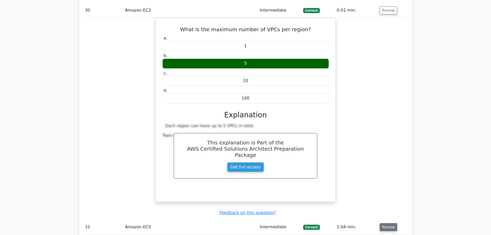
click at [384, 223] on button "Review" at bounding box center [389, 227] width 18 height 8
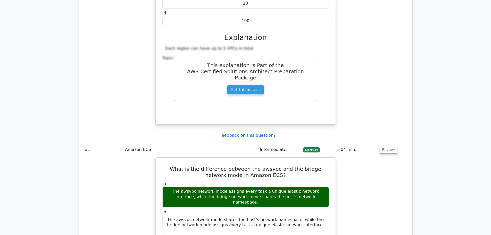
scroll to position [7196, 0]
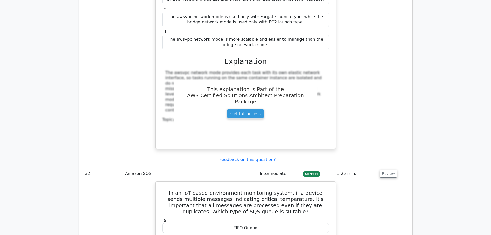
scroll to position [7428, 0]
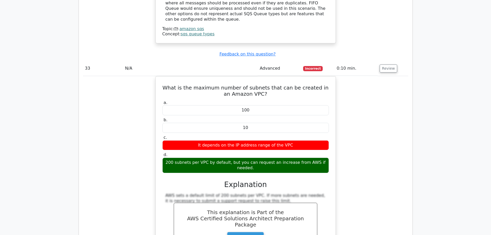
scroll to position [7634, 0]
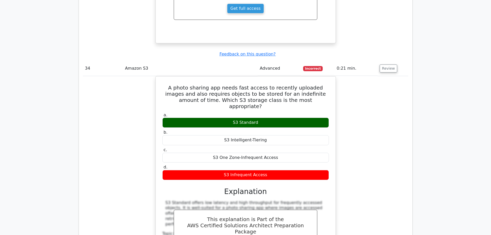
scroll to position [7866, 0]
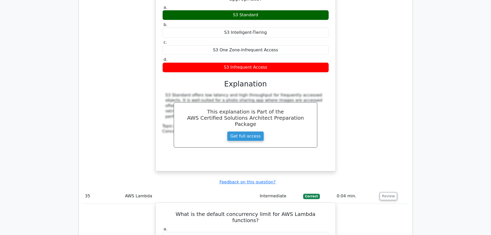
scroll to position [8047, 0]
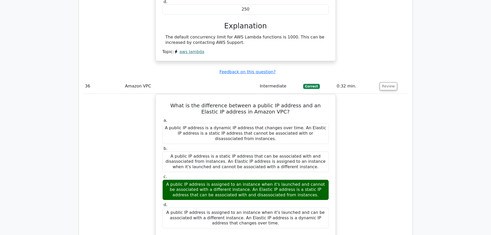
scroll to position [8279, 0]
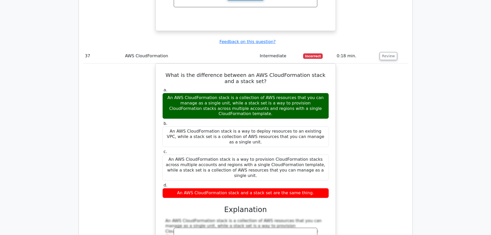
scroll to position [8589, 0]
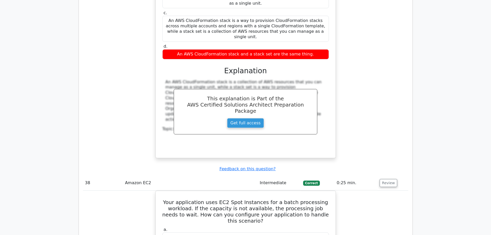
scroll to position [8795, 0]
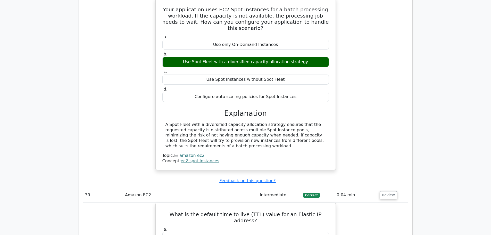
scroll to position [8924, 0]
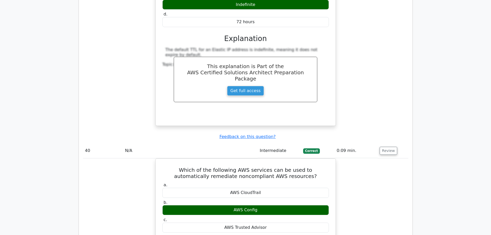
scroll to position [9156, 0]
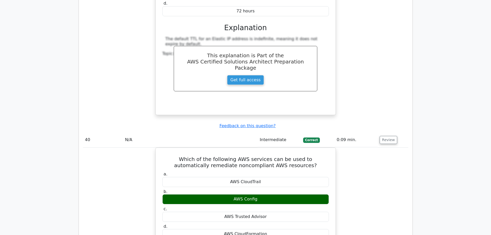
drag, startPoint x: 382, startPoint y: 162, endPoint x: 381, endPoint y: 156, distance: 5.8
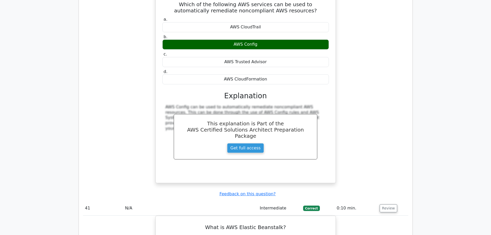
scroll to position [9362, 0]
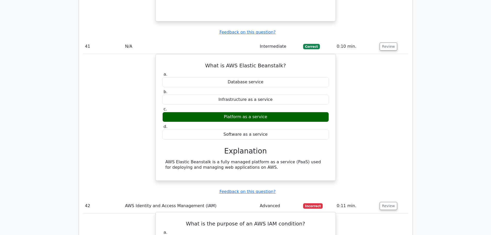
scroll to position [9466, 0]
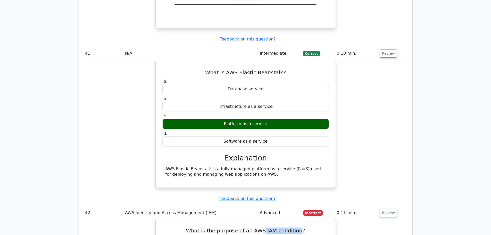
drag, startPoint x: 266, startPoint y: 30, endPoint x: 302, endPoint y: 29, distance: 35.3
click at [300, 227] on h5 "What is the purpose of an AWS IAM condition?" at bounding box center [246, 230] width 168 height 6
click at [305, 227] on h5 "What is the purpose of an AWS IAM condition?" at bounding box center [246, 230] width 168 height 6
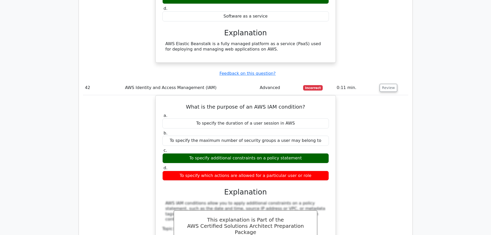
scroll to position [9595, 0]
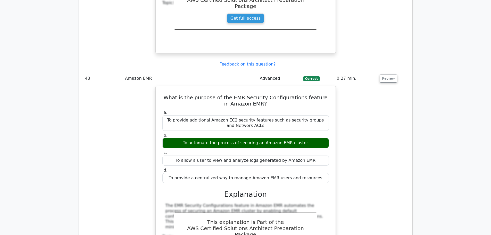
scroll to position [9852, 0]
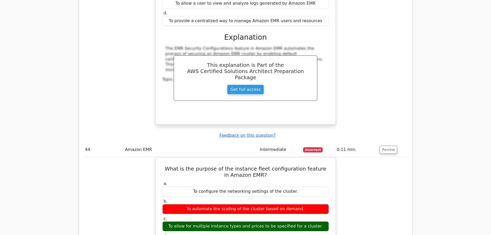
scroll to position [10007, 0]
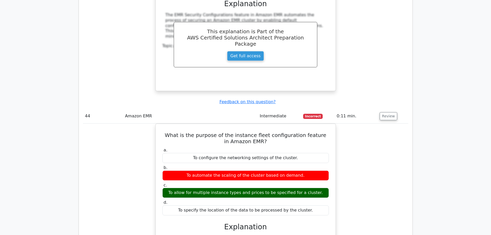
drag, startPoint x: 394, startPoint y: 94, endPoint x: 389, endPoint y: 95, distance: 5.6
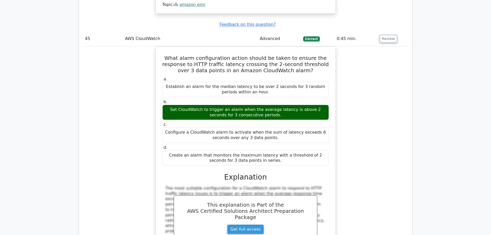
scroll to position [10343, 0]
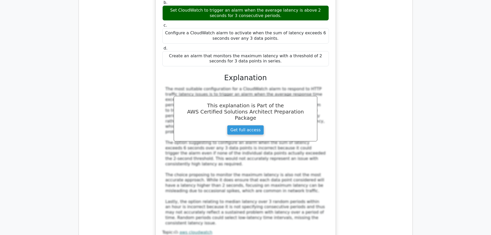
scroll to position [10497, 0]
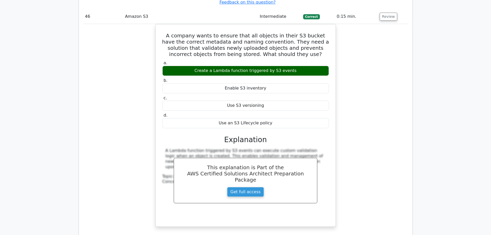
scroll to position [10626, 0]
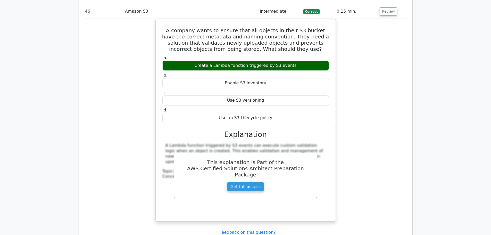
drag, startPoint x: 207, startPoint y: 166, endPoint x: 243, endPoint y: 171, distance: 36.5
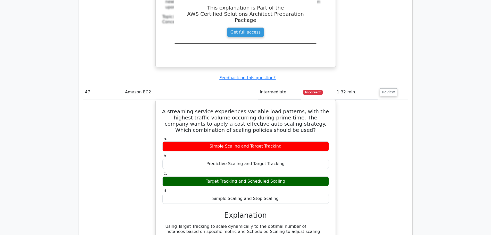
scroll to position [10781, 0]
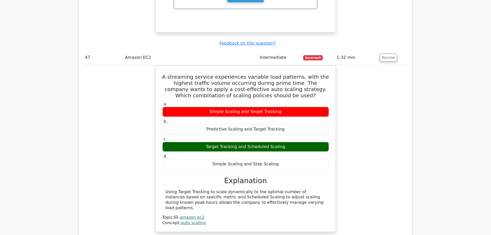
scroll to position [10962, 0]
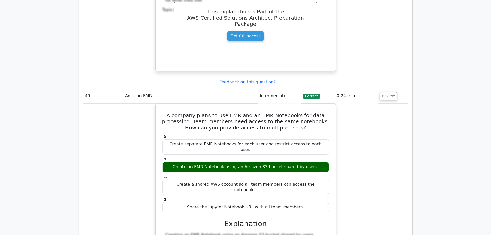
scroll to position [11194, 0]
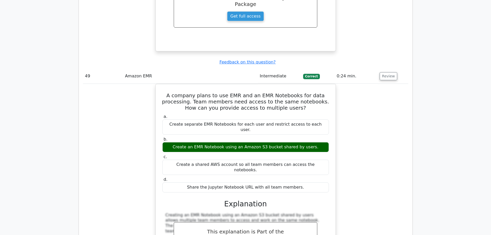
scroll to position [11297, 0]
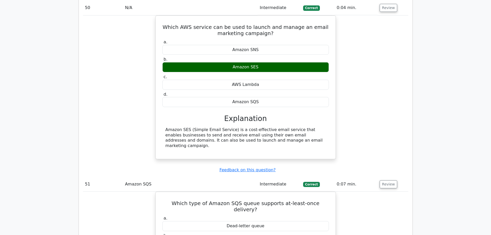
scroll to position [11555, 0]
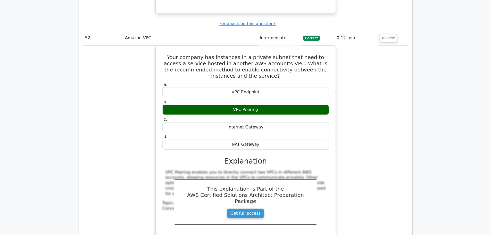
scroll to position [11993, 0]
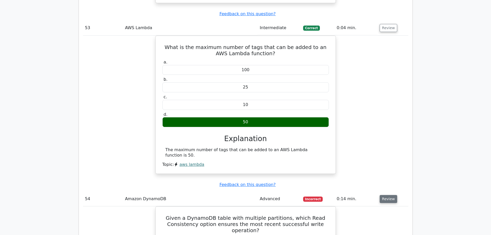
scroll to position [12174, 0]
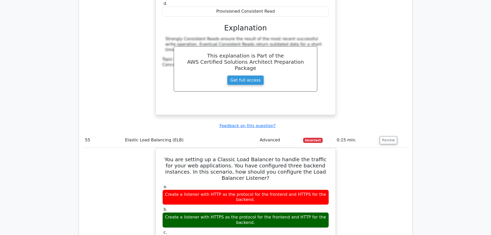
scroll to position [12432, 0]
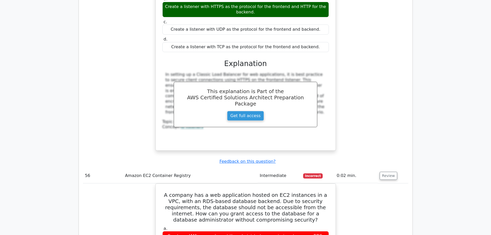
scroll to position [12638, 0]
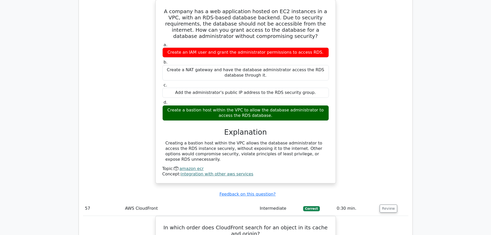
scroll to position [12844, 0]
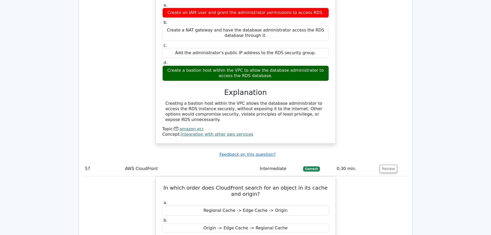
scroll to position [12896, 0]
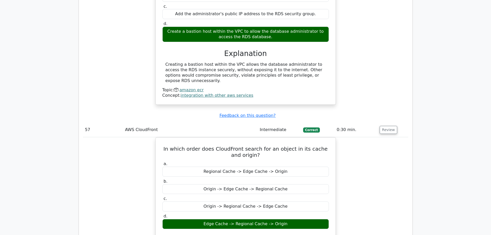
drag, startPoint x: 201, startPoint y: 99, endPoint x: 313, endPoint y: 102, distance: 112.3
drag, startPoint x: 232, startPoint y: 106, endPoint x: 263, endPoint y: 106, distance: 30.7
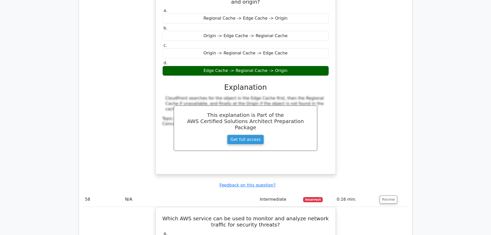
scroll to position [13154, 0]
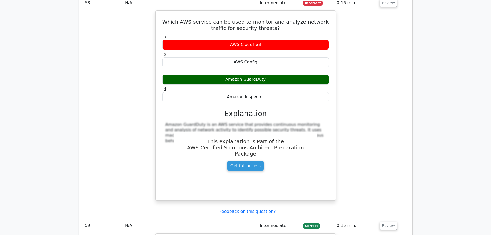
scroll to position [13257, 0]
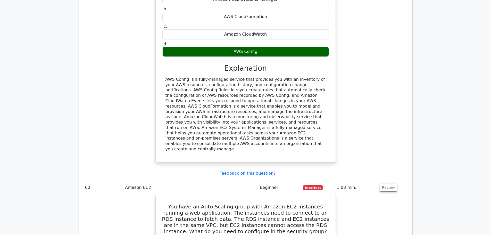
scroll to position [13515, 0]
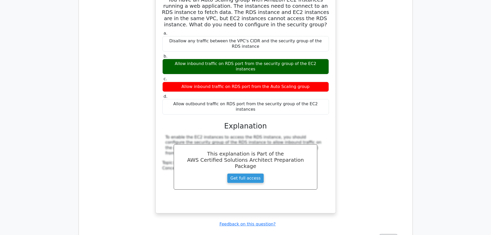
scroll to position [13721, 0]
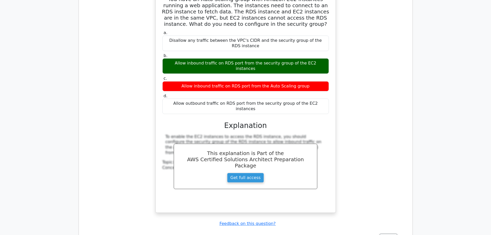
drag, startPoint x: 385, startPoint y: 164, endPoint x: 385, endPoint y: 167, distance: 3.1
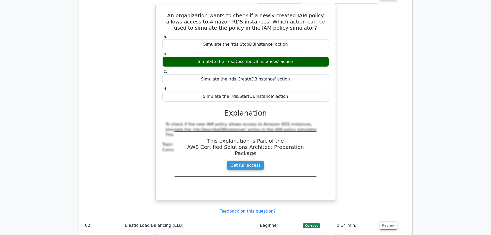
scroll to position [13953, 0]
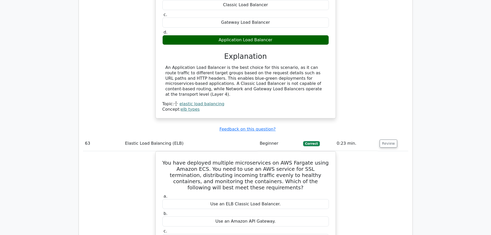
scroll to position [14289, 0]
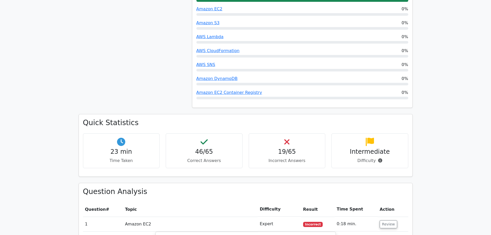
scroll to position [464, 0]
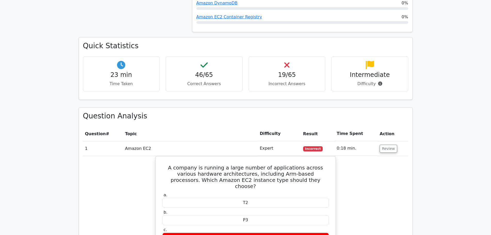
click at [270, 56] on div "19/65 Incorrect Answers" at bounding box center [287, 73] width 77 height 35
click at [278, 56] on div "19/65 Incorrect Answers" at bounding box center [287, 73] width 77 height 35
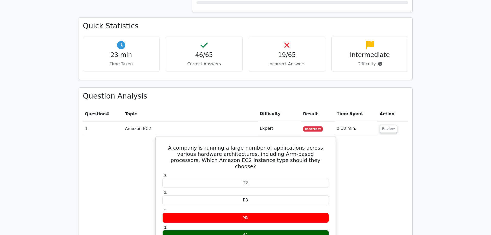
scroll to position [593, 0]
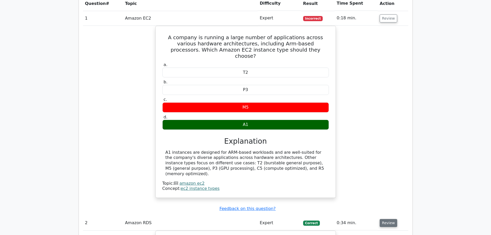
drag, startPoint x: 393, startPoint y: 192, endPoint x: 390, endPoint y: 190, distance: 2.9
click at [392, 219] on button "Review" at bounding box center [389, 223] width 18 height 8
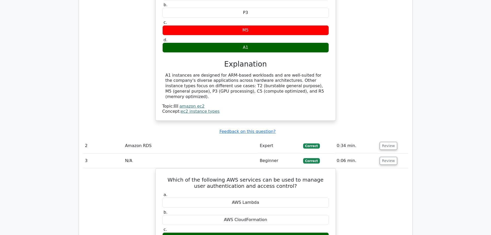
scroll to position [696, 0]
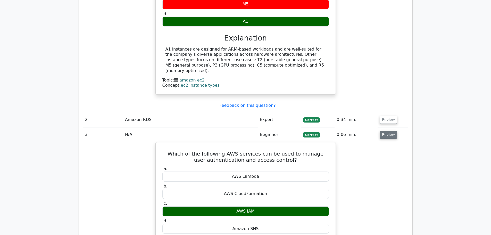
click at [384, 131] on button "Review" at bounding box center [389, 135] width 18 height 8
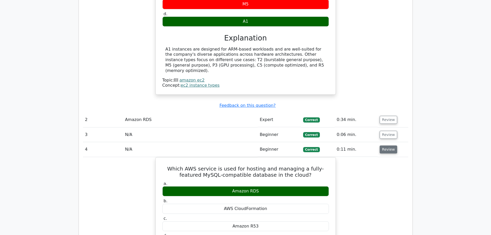
click at [389, 145] on button "Review" at bounding box center [389, 149] width 18 height 8
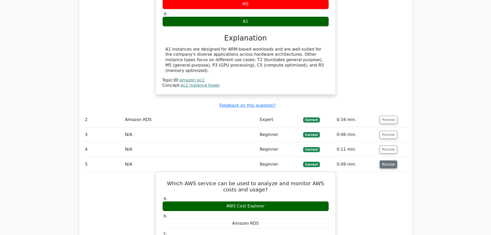
click at [388, 160] on button "Review" at bounding box center [389, 164] width 18 height 8
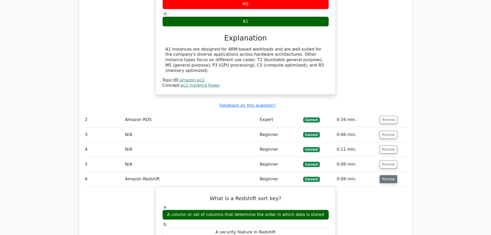
click at [389, 175] on button "Review" at bounding box center [389, 179] width 18 height 8
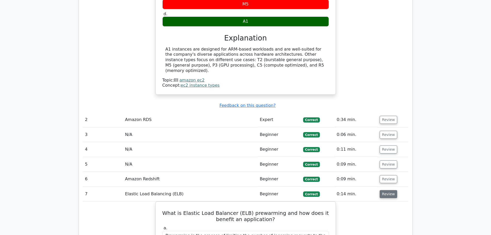
click at [389, 190] on button "Review" at bounding box center [389, 194] width 18 height 8
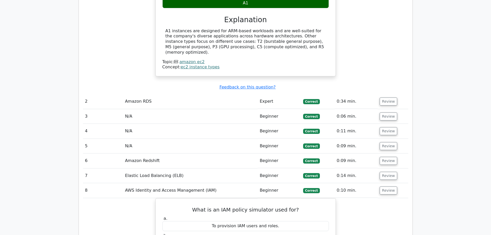
scroll to position [825, 0]
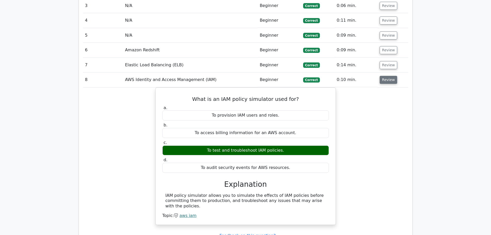
click at [385, 76] on button "Review" at bounding box center [389, 80] width 18 height 8
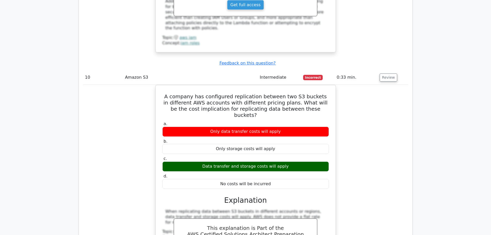
scroll to position [1238, 0]
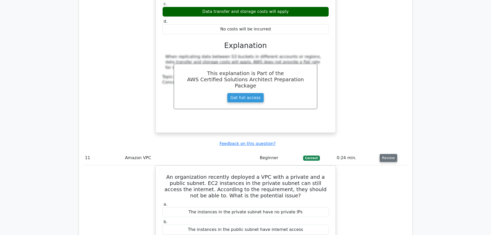
click at [390, 154] on button "Review" at bounding box center [389, 158] width 18 height 8
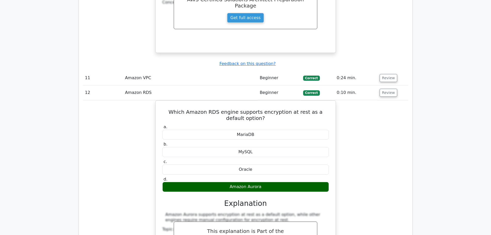
scroll to position [1315, 0]
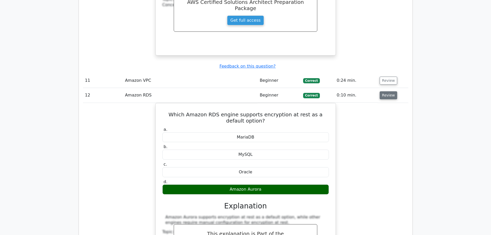
click at [384, 91] on button "Review" at bounding box center [389, 95] width 18 height 8
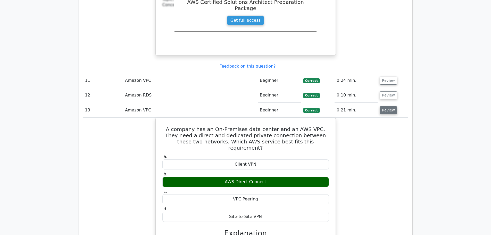
click at [386, 106] on button "Review" at bounding box center [389, 110] width 18 height 8
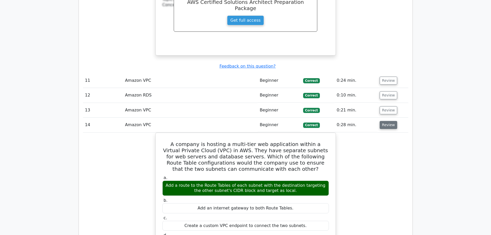
click at [386, 121] on button "Review" at bounding box center [389, 125] width 18 height 8
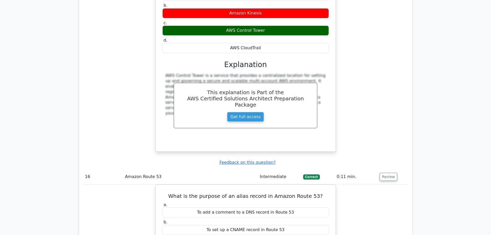
scroll to position [1573, 0]
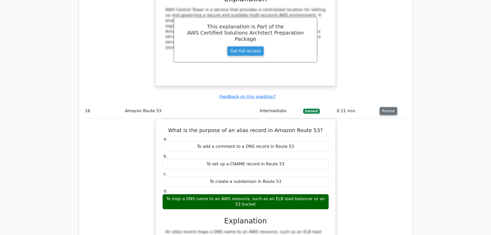
click at [385, 107] on button "Review" at bounding box center [389, 111] width 18 height 8
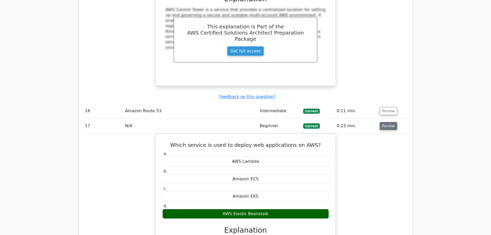
click at [386, 122] on button "Review" at bounding box center [389, 126] width 18 height 8
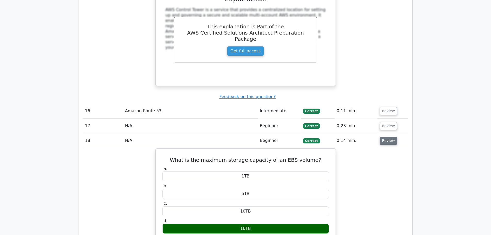
click at [384, 137] on button "Review" at bounding box center [389, 141] width 18 height 8
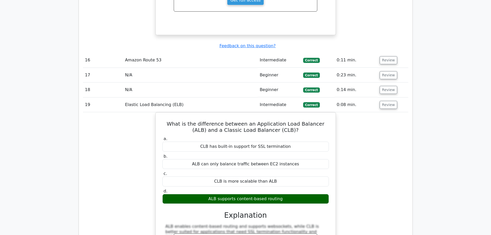
scroll to position [1625, 0]
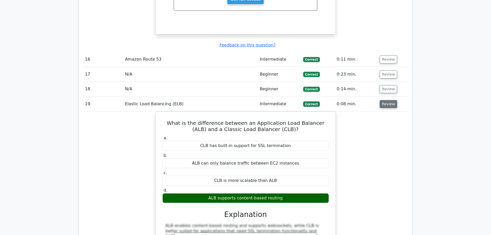
click at [385, 100] on button "Review" at bounding box center [389, 104] width 18 height 8
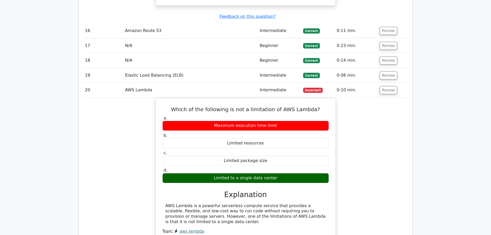
scroll to position [1805, 0]
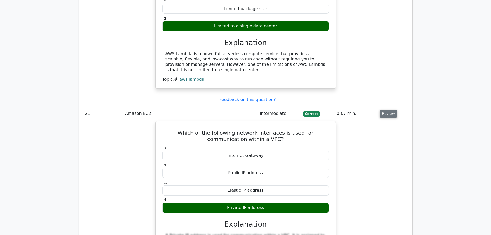
click at [385, 110] on button "Review" at bounding box center [389, 114] width 18 height 8
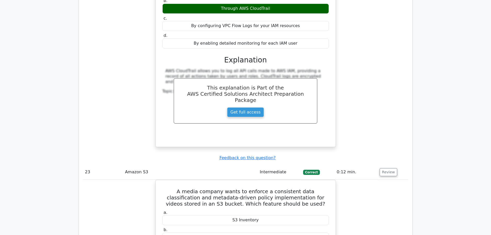
scroll to position [2063, 0]
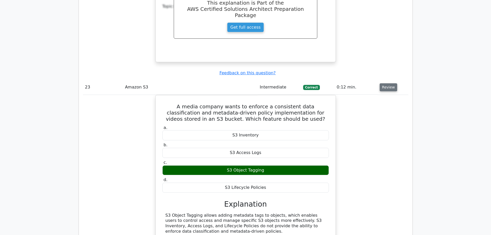
click at [389, 83] on button "Review" at bounding box center [389, 87] width 18 height 8
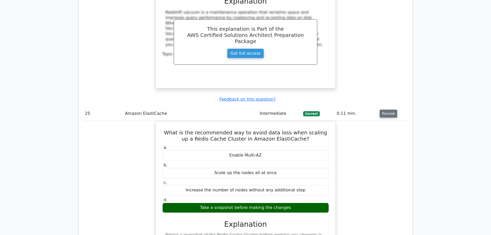
click at [385, 110] on button "Review" at bounding box center [389, 114] width 18 height 8
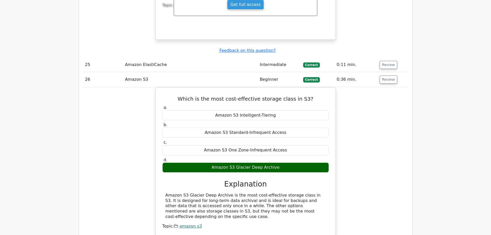
scroll to position [2347, 0]
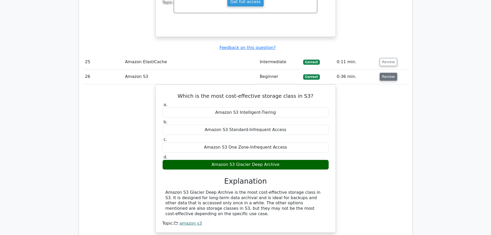
click at [387, 73] on button "Review" at bounding box center [389, 77] width 18 height 8
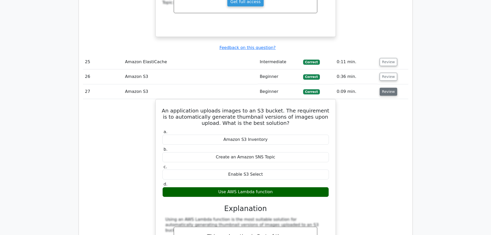
click at [384, 88] on button "Review" at bounding box center [389, 92] width 18 height 8
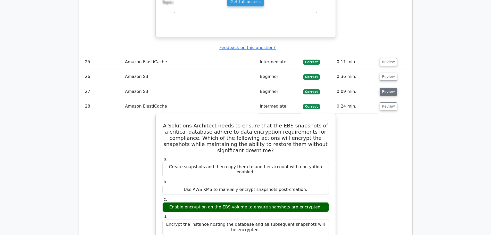
scroll to position [2373, 0]
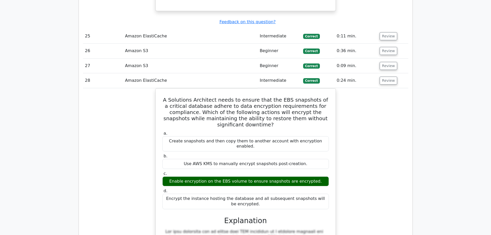
click at [384, 73] on td "Review" at bounding box center [393, 80] width 30 height 15
click at [384, 77] on button "Review" at bounding box center [389, 81] width 18 height 8
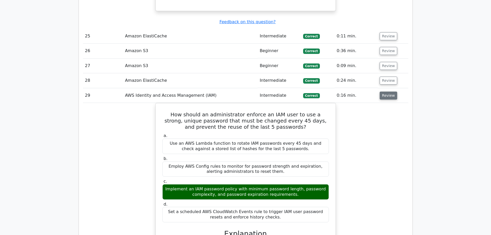
click at [384, 92] on button "Review" at bounding box center [389, 96] width 18 height 8
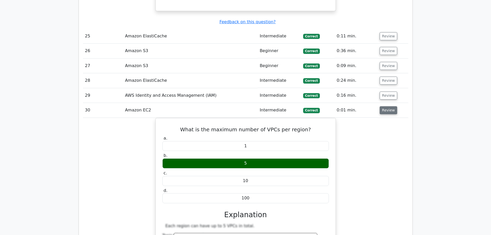
click at [385, 106] on button "Review" at bounding box center [389, 110] width 18 height 8
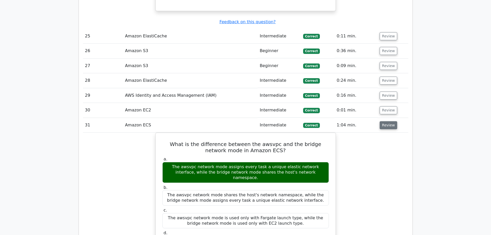
click at [386, 121] on button "Review" at bounding box center [389, 125] width 18 height 8
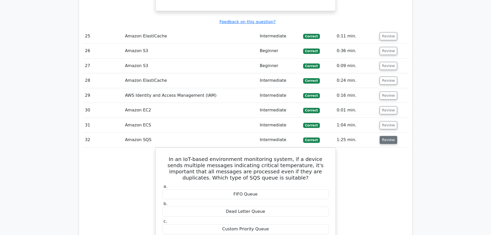
click at [385, 136] on button "Review" at bounding box center [389, 140] width 18 height 8
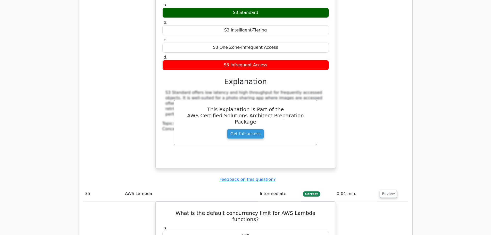
scroll to position [2863, 0]
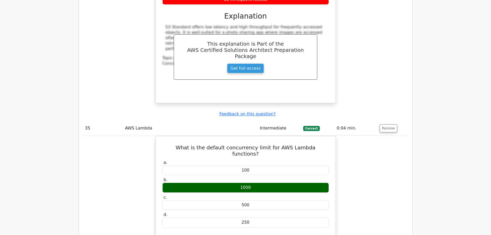
click at [386, 124] on button "Review" at bounding box center [389, 128] width 18 height 8
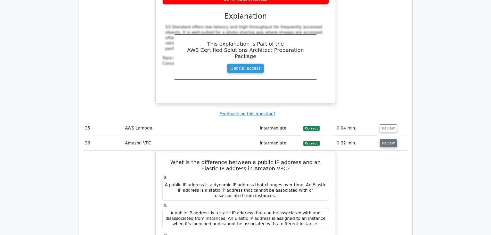
click at [385, 139] on button "Review" at bounding box center [389, 143] width 18 height 8
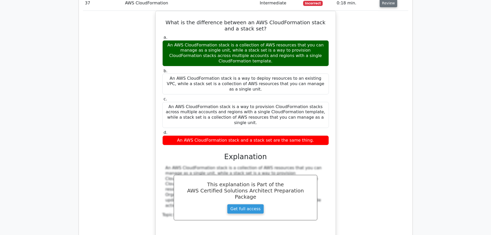
scroll to position [3147, 0]
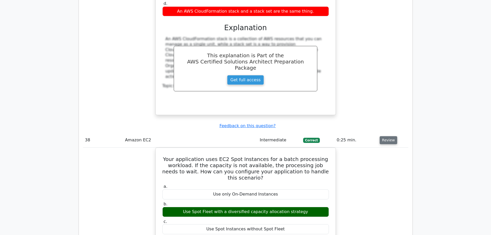
click at [388, 136] on button "Review" at bounding box center [389, 140] width 18 height 8
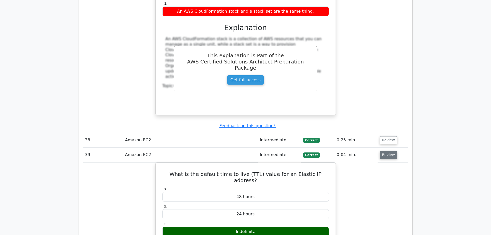
click at [387, 151] on button "Review" at bounding box center [389, 155] width 18 height 8
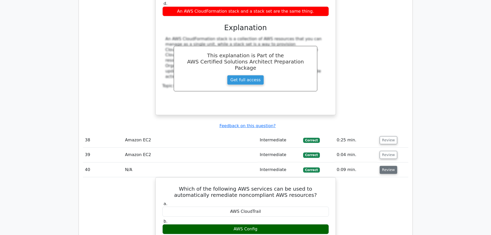
click at [385, 166] on button "Review" at bounding box center [389, 170] width 18 height 8
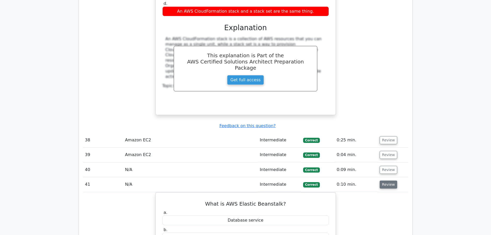
click at [384, 181] on button "Review" at bounding box center [389, 185] width 18 height 8
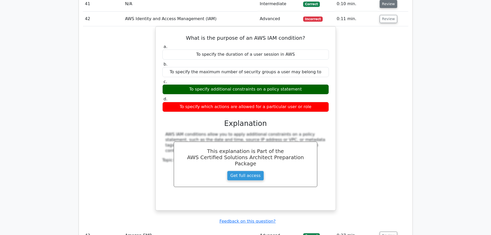
scroll to position [3405, 0]
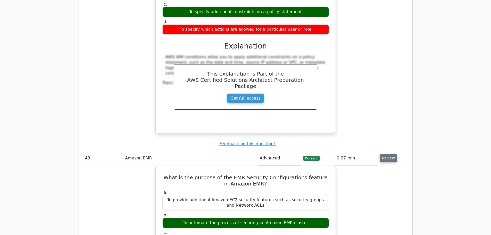
click at [386, 154] on button "Review" at bounding box center [389, 158] width 18 height 8
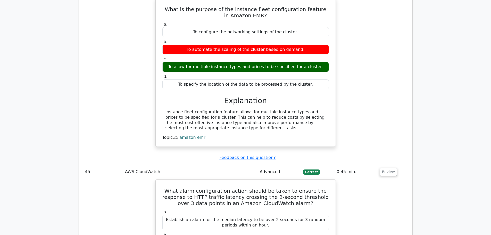
scroll to position [3611, 0]
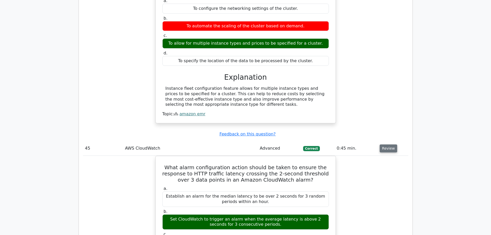
click at [388, 144] on button "Review" at bounding box center [389, 148] width 18 height 8
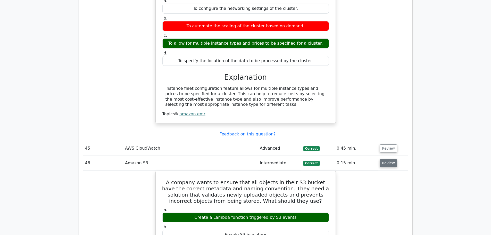
click at [387, 159] on button "Review" at bounding box center [389, 163] width 18 height 8
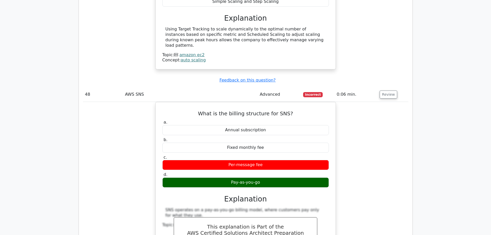
scroll to position [4024, 0]
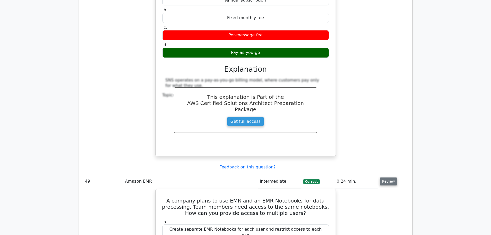
click at [383, 177] on button "Review" at bounding box center [389, 181] width 18 height 8
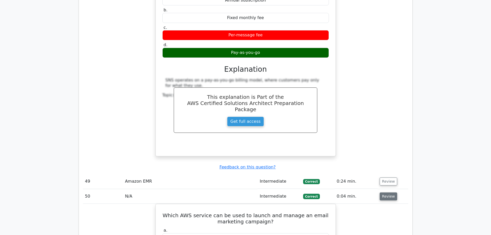
click at [384, 192] on button "Review" at bounding box center [389, 196] width 18 height 8
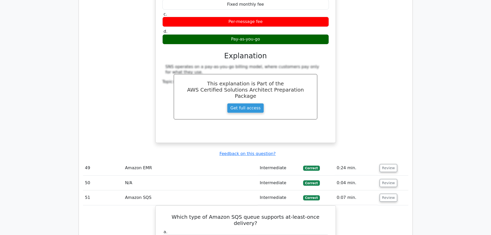
scroll to position [4127, 0]
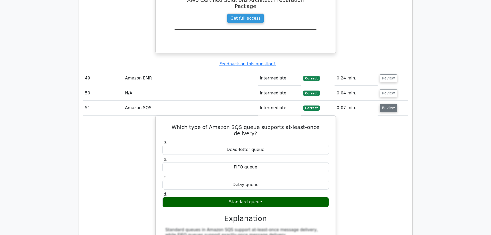
click at [387, 104] on button "Review" at bounding box center [389, 108] width 18 height 8
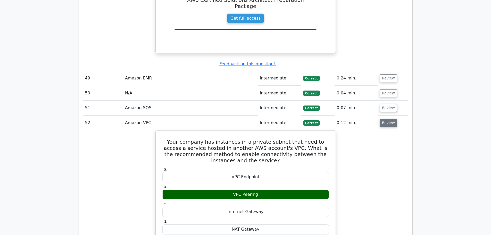
click at [381, 119] on button "Review" at bounding box center [389, 123] width 18 height 8
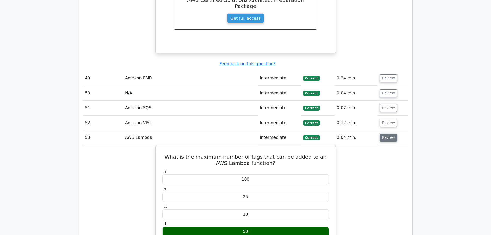
click at [381, 134] on button "Review" at bounding box center [389, 138] width 18 height 8
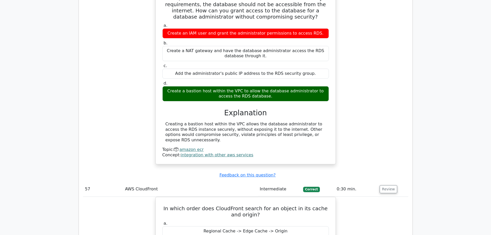
scroll to position [4797, 0]
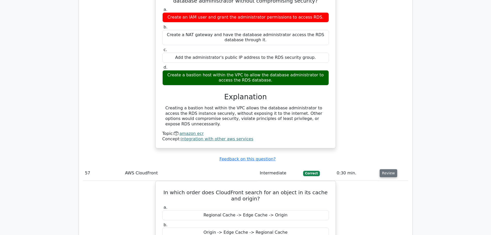
click at [386, 169] on button "Review" at bounding box center [389, 173] width 18 height 8
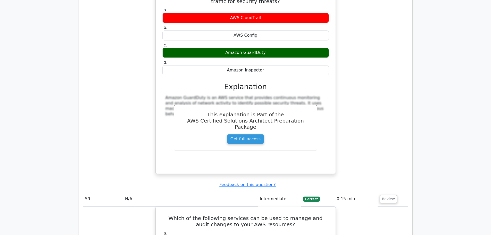
scroll to position [5029, 0]
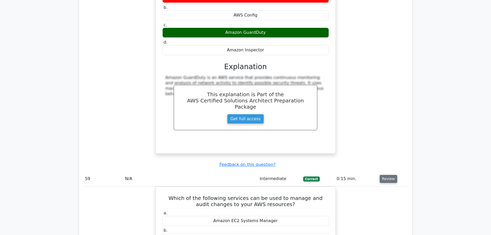
click at [385, 175] on button "Review" at bounding box center [389, 179] width 18 height 8
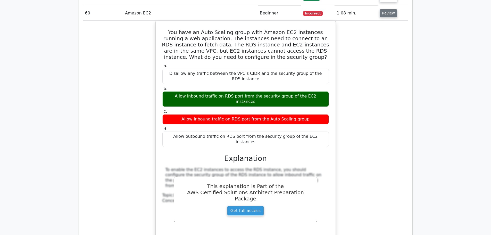
scroll to position [5262, 0]
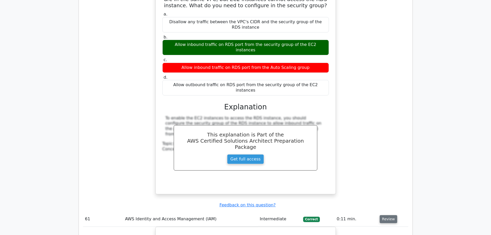
click at [385, 215] on button "Review" at bounding box center [389, 219] width 18 height 8
click at [385, 230] on button "Review" at bounding box center [389, 234] width 18 height 8
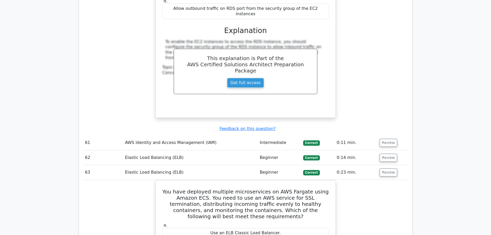
scroll to position [5365, 0]
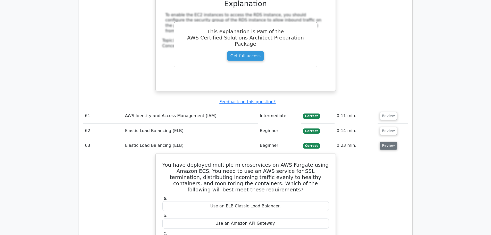
click at [387, 142] on button "Review" at bounding box center [389, 146] width 18 height 8
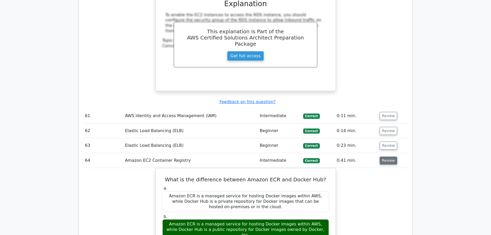
click at [384, 157] on button "Review" at bounding box center [389, 161] width 18 height 8
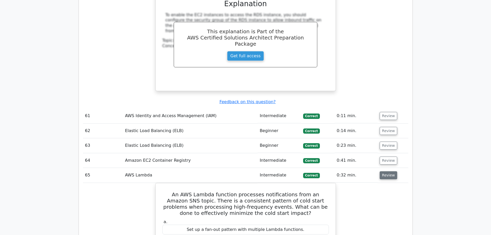
click at [384, 171] on button "Review" at bounding box center [389, 175] width 18 height 8
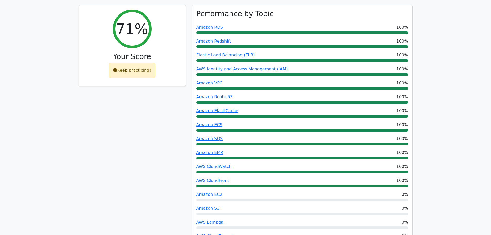
scroll to position [206, 0]
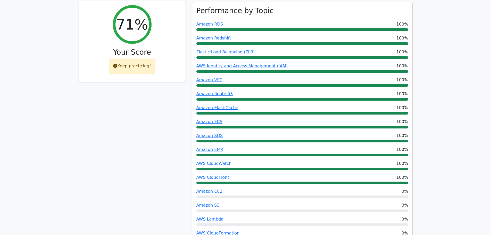
click at [117, 64] on icon at bounding box center [115, 66] width 4 height 4
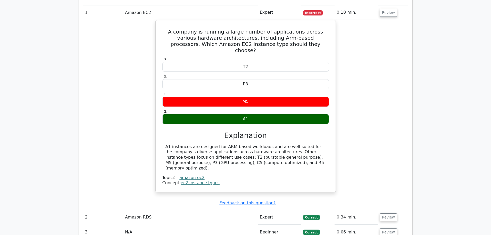
scroll to position [567, 0]
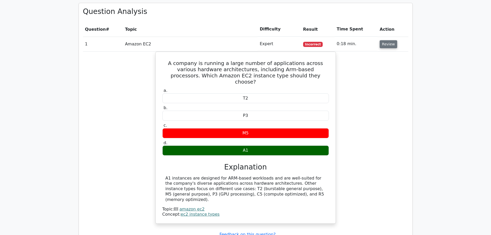
click at [381, 40] on button "Review" at bounding box center [389, 44] width 18 height 8
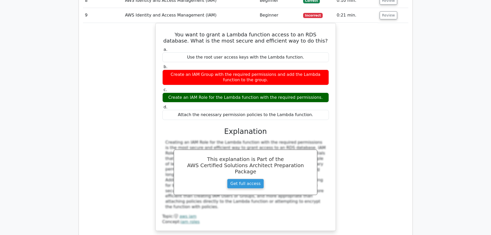
scroll to position [696, 0]
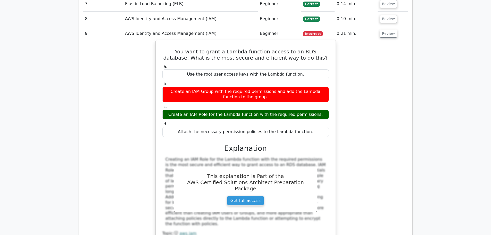
drag, startPoint x: 275, startPoint y: 73, endPoint x: 317, endPoint y: 74, distance: 42.6
click at [317, 87] on div "Create an IAM Group with the required permissions and add the Lambda function t…" at bounding box center [245, 94] width 167 height 15
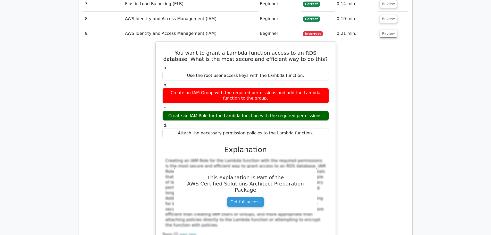
click at [357, 76] on div "You want to grant a Lambda function access to an RDS database. What is the most…" at bounding box center [245, 148] width 325 height 214
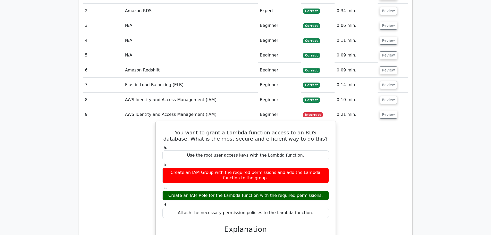
scroll to position [619, 0]
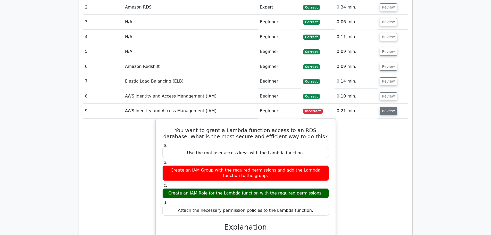
click at [384, 107] on button "Review" at bounding box center [389, 111] width 18 height 8
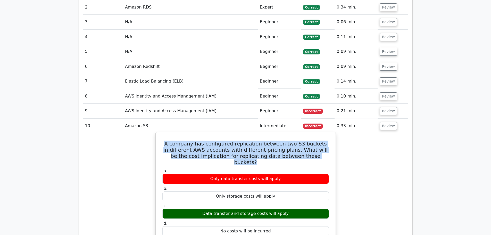
drag, startPoint x: 167, startPoint y: 124, endPoint x: 322, endPoint y: 138, distance: 155.6
click at [322, 141] on h5 "A company has configured replication between two S3 buckets in different AWS ac…" at bounding box center [246, 153] width 168 height 25
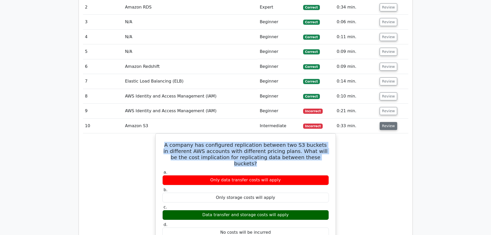
click at [382, 122] on button "Review" at bounding box center [389, 126] width 18 height 8
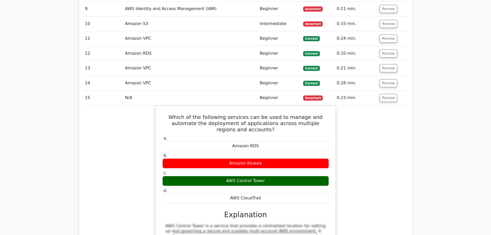
scroll to position [722, 0]
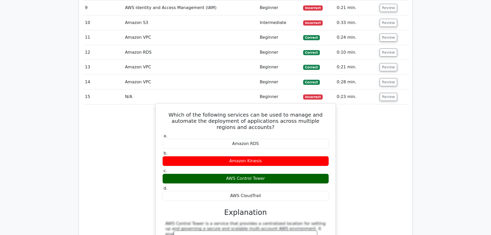
drag, startPoint x: 161, startPoint y: 96, endPoint x: 261, endPoint y: 171, distance: 124.5
click at [261, 171] on div "Which of the following services can be used to manage and automate the deployme…" at bounding box center [246, 201] width 176 height 192
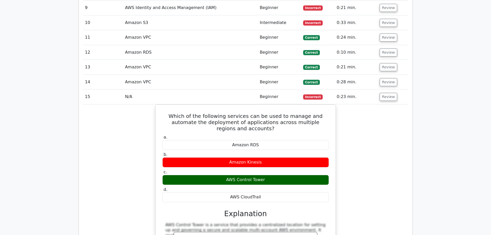
copy div "Which of the following services can be used to manage and automate the deployme…"
click at [391, 93] on button "Review" at bounding box center [389, 97] width 18 height 8
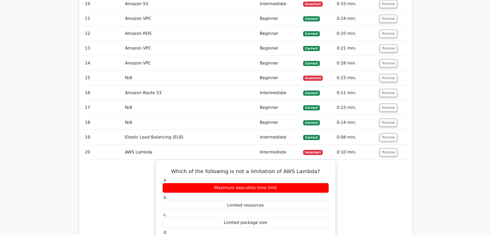
scroll to position [800, 0]
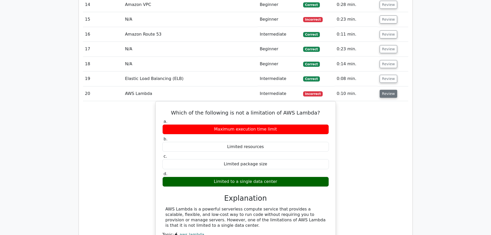
click at [382, 90] on button "Review" at bounding box center [389, 94] width 18 height 8
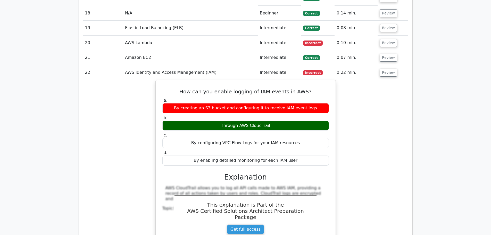
scroll to position [851, 0]
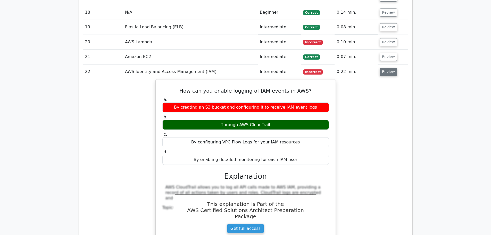
click at [388, 68] on button "Review" at bounding box center [389, 72] width 18 height 8
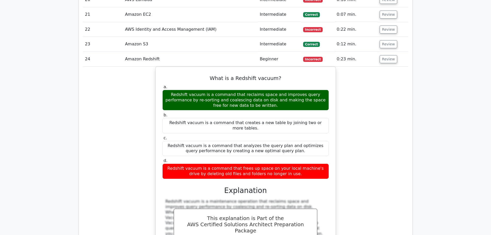
scroll to position [903, 0]
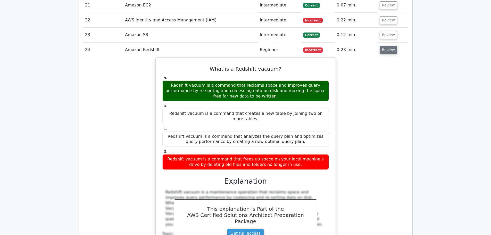
click at [384, 46] on button "Review" at bounding box center [389, 50] width 18 height 8
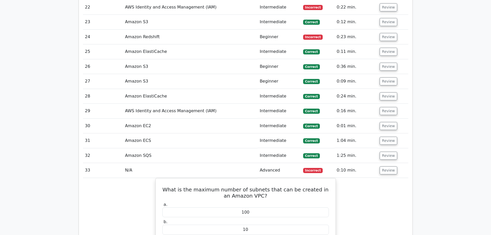
scroll to position [980, 0]
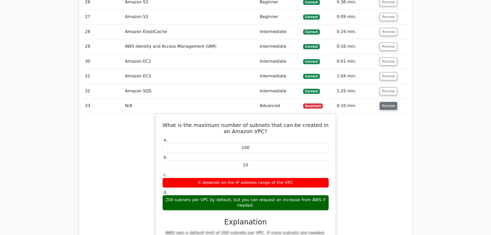
click at [387, 102] on button "Review" at bounding box center [389, 106] width 18 height 8
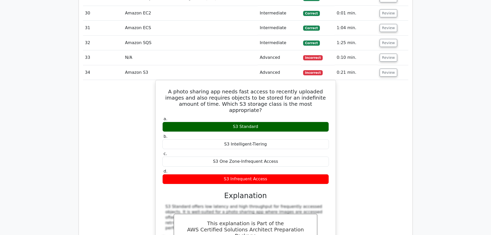
scroll to position [1032, 0]
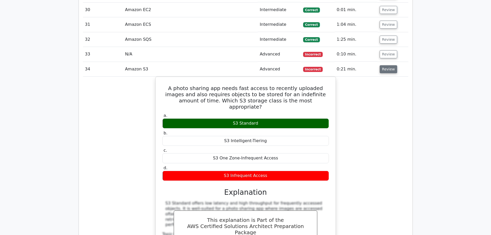
click at [385, 65] on button "Review" at bounding box center [389, 69] width 18 height 8
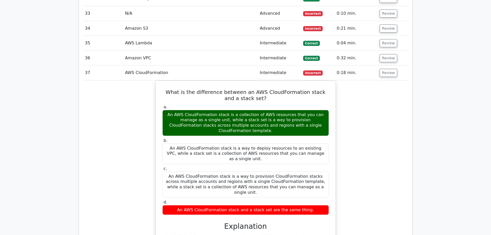
scroll to position [1109, 0]
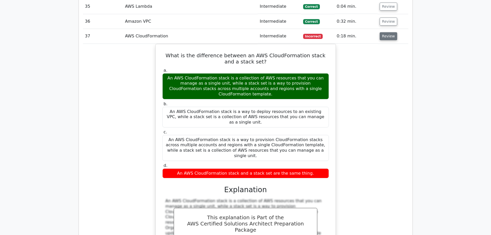
click at [386, 32] on button "Review" at bounding box center [389, 36] width 18 height 8
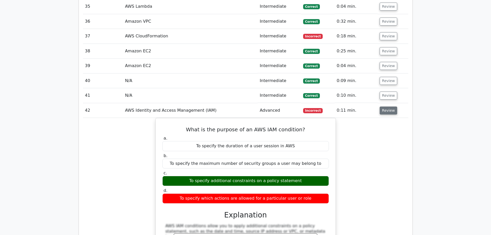
click at [383, 107] on button "Review" at bounding box center [389, 111] width 18 height 8
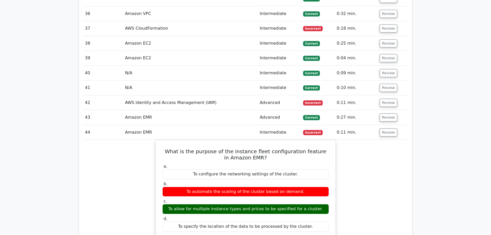
scroll to position [1135, 0]
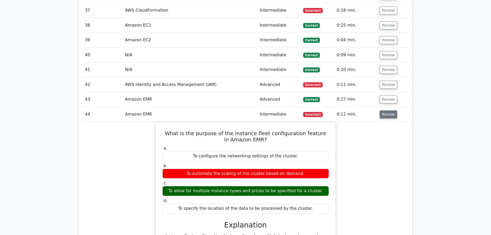
click at [387, 110] on button "Review" at bounding box center [389, 114] width 18 height 8
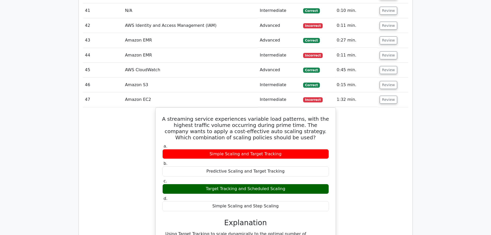
scroll to position [1212, 0]
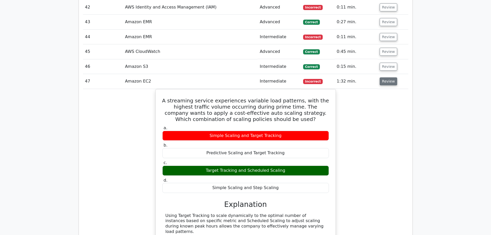
click at [382, 77] on button "Review" at bounding box center [389, 81] width 18 height 8
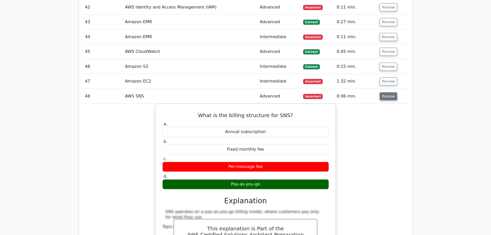
click at [381, 92] on button "Review" at bounding box center [389, 96] width 18 height 8
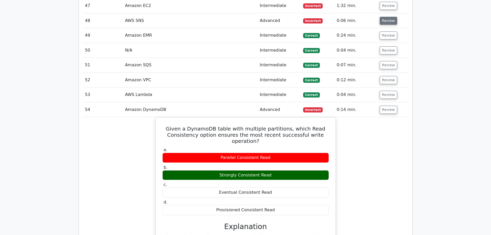
scroll to position [1290, 0]
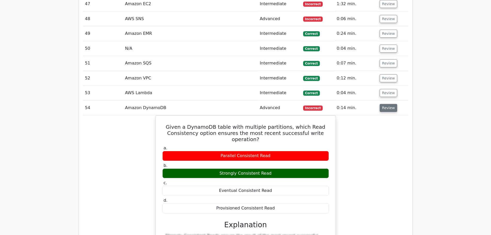
click at [384, 104] on button "Review" at bounding box center [389, 108] width 18 height 8
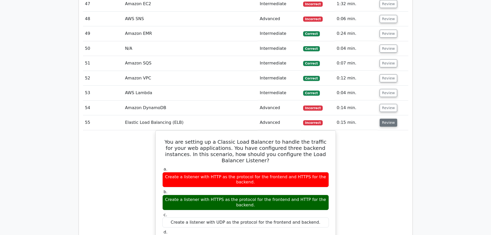
click at [382, 119] on button "Review" at bounding box center [389, 123] width 18 height 8
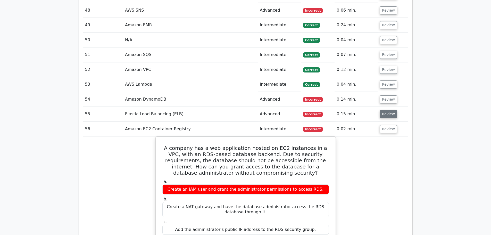
scroll to position [1315, 0]
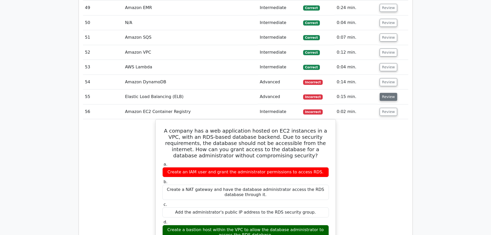
click at [385, 93] on button "Review" at bounding box center [389, 97] width 18 height 8
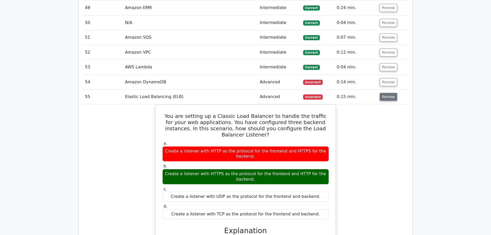
click at [386, 93] on button "Review" at bounding box center [389, 97] width 18 height 8
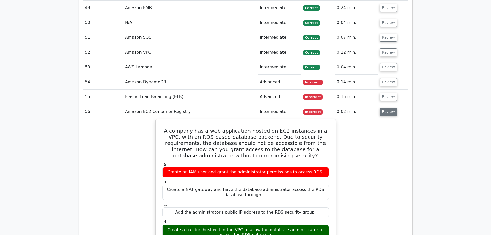
click at [383, 108] on button "Review" at bounding box center [389, 112] width 18 height 8
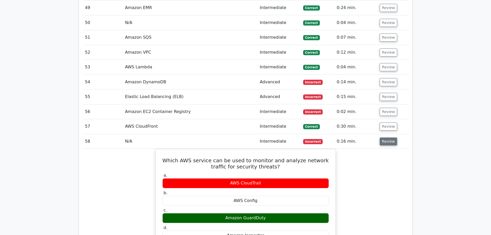
click at [384, 137] on button "Review" at bounding box center [389, 141] width 18 height 8
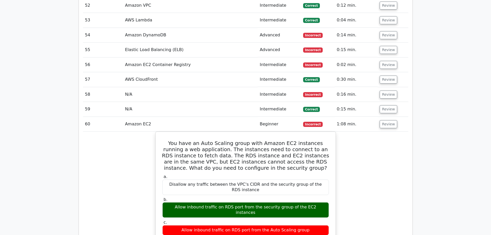
scroll to position [1367, 0]
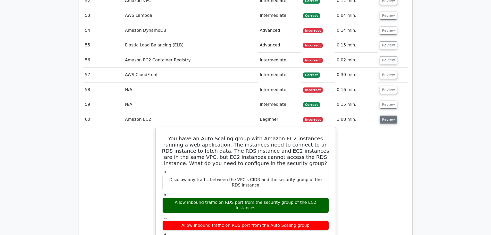
click at [389, 116] on button "Review" at bounding box center [389, 120] width 18 height 8
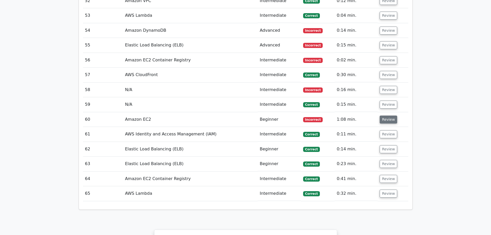
click at [382, 116] on button "Review" at bounding box center [389, 120] width 18 height 8
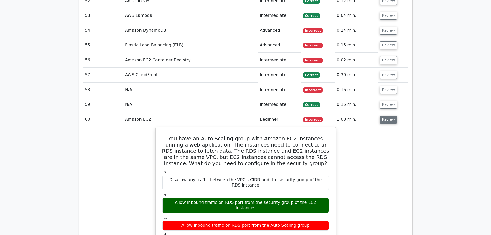
click at [382, 116] on button "Review" at bounding box center [389, 120] width 18 height 8
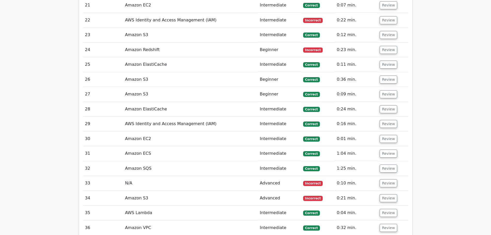
scroll to position [929, 0]
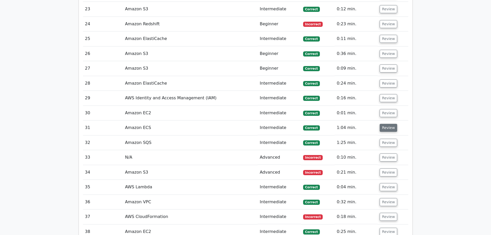
click at [382, 124] on button "Review" at bounding box center [389, 128] width 18 height 8
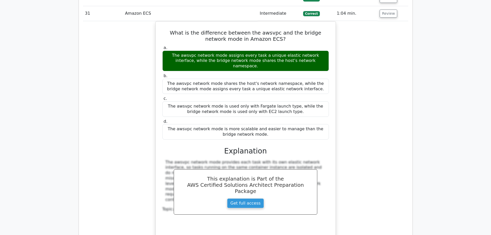
scroll to position [1083, 0]
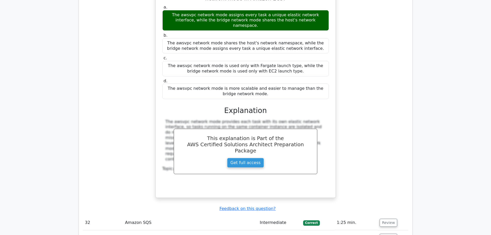
click at [389, 215] on td "Review" at bounding box center [393, 222] width 30 height 15
click at [387, 219] on button "Review" at bounding box center [389, 223] width 18 height 8
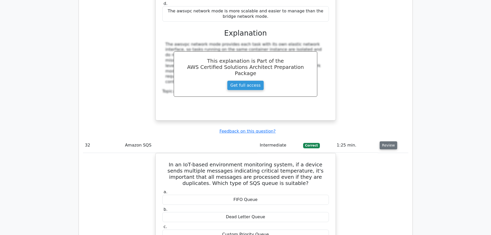
click at [381, 141] on button "Review" at bounding box center [389, 145] width 18 height 8
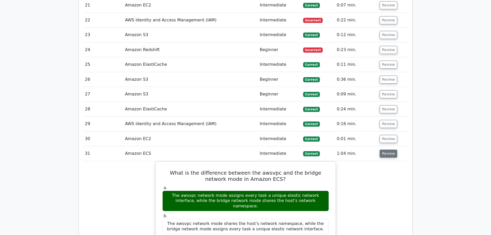
click at [384, 150] on button "Review" at bounding box center [389, 154] width 18 height 8
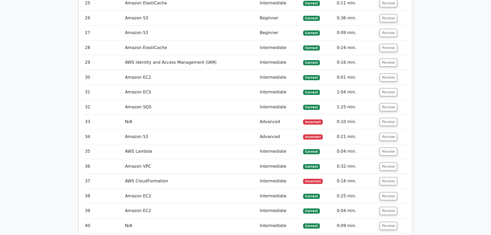
scroll to position [954, 0]
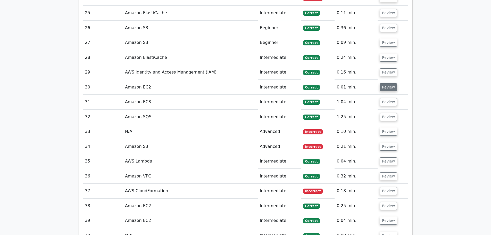
click at [385, 83] on button "Review" at bounding box center [389, 87] width 18 height 8
